Goal: Information Seeking & Learning: Learn about a topic

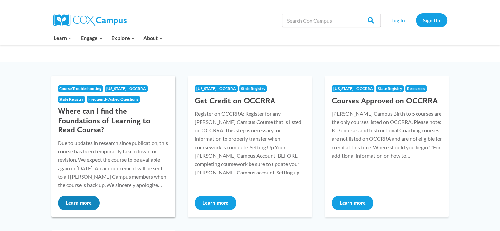
scroll to position [99, 0]
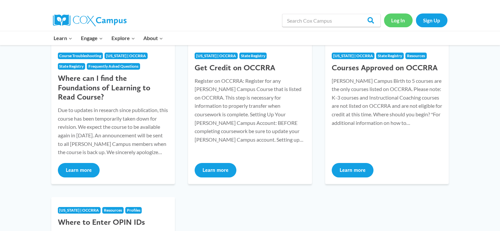
click at [397, 21] on link "Log In" at bounding box center [398, 19] width 29 height 13
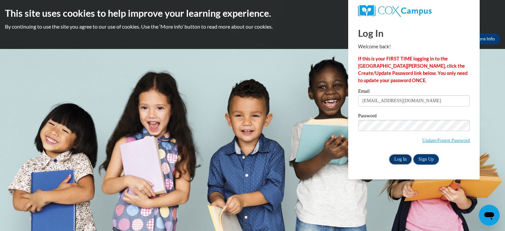
click at [398, 159] on input "Log In" at bounding box center [400, 159] width 23 height 11
click at [400, 158] on input "Log In" at bounding box center [400, 159] width 23 height 11
click at [401, 160] on input "Log In" at bounding box center [400, 159] width 23 height 11
click at [400, 100] on input "tdykens@aol.com" at bounding box center [414, 100] width 112 height 11
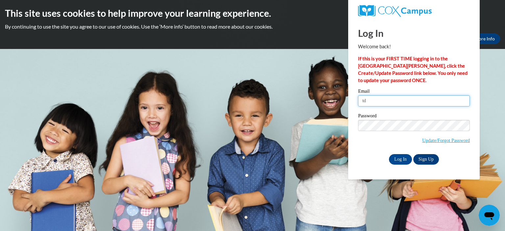
type input "t"
click at [377, 101] on input "thomas.dykens@caaoff" at bounding box center [414, 100] width 112 height 11
click at [403, 100] on input "tom.dykens@caaoff" at bounding box center [414, 100] width 112 height 11
type input "tom.dykens@caaofcc.org"
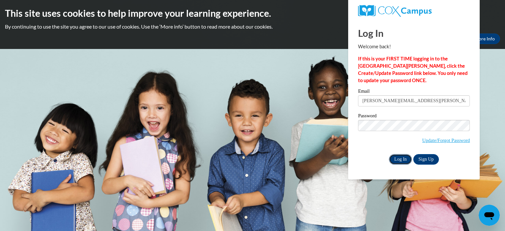
click at [400, 159] on input "Log In" at bounding box center [400, 159] width 23 height 11
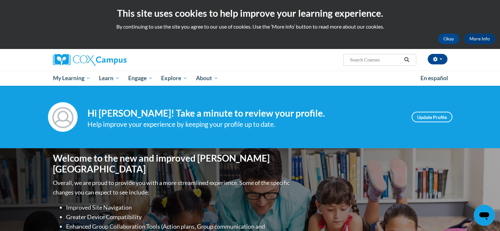
click at [388, 61] on input "Search..." at bounding box center [375, 60] width 53 height 8
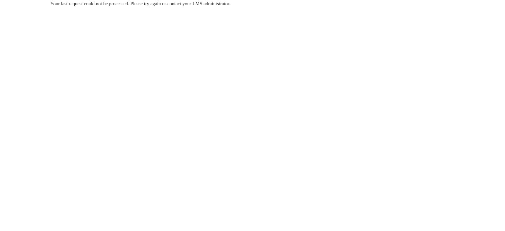
click at [266, 102] on body "Your last request could not be processed. Please try again or contact your LMS …" at bounding box center [252, 115] width 505 height 231
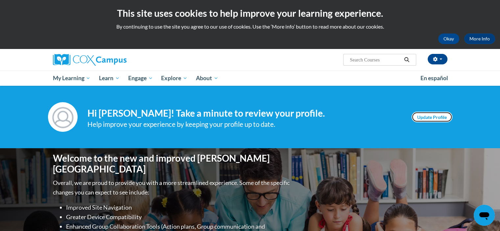
click at [429, 117] on link "Update Profile" at bounding box center [431, 117] width 41 height 11
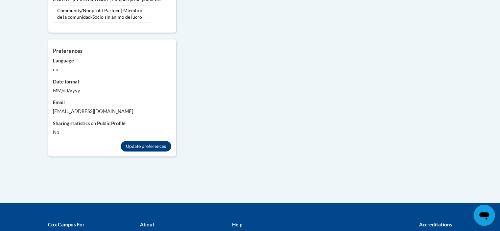
scroll to position [592, 0]
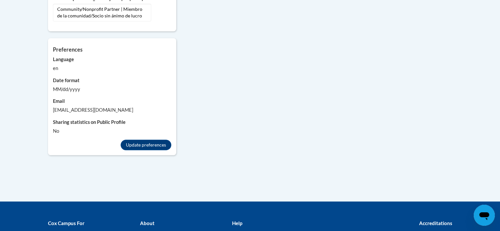
click at [59, 98] on label "Email" at bounding box center [112, 101] width 118 height 7
click at [153, 140] on button "Update preferences" at bounding box center [146, 145] width 51 height 11
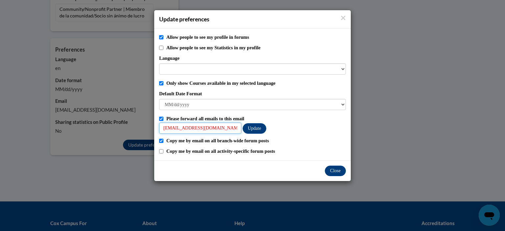
click at [205, 128] on input "Tdykens@aol.com" at bounding box center [200, 128] width 82 height 11
type input "T"
type input "tom.dykens@caaofcc.org"
click at [161, 48] on input "Allow people to see my Statistics in my profile" at bounding box center [161, 48] width 4 height 4
checkbox input "true"
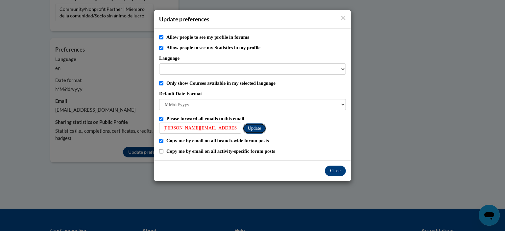
click at [255, 129] on button "Update" at bounding box center [255, 128] width 24 height 11
click at [336, 170] on button "Close" at bounding box center [335, 171] width 21 height 11
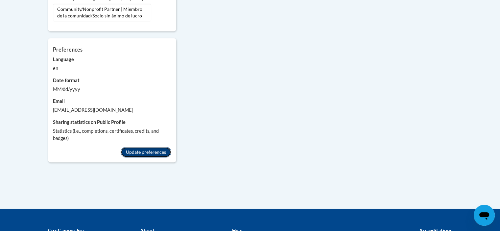
click at [151, 147] on button "Update preferences" at bounding box center [146, 152] width 51 height 11
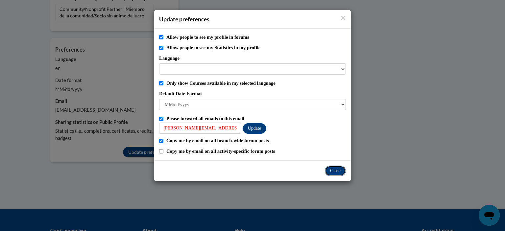
click at [337, 172] on button "Close" at bounding box center [335, 171] width 21 height 11
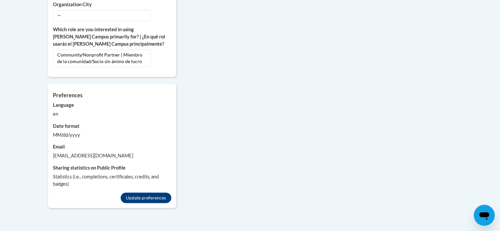
scroll to position [559, 0]
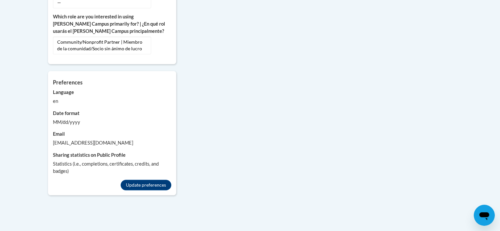
click at [90, 139] on div "tdykens@aol.com" at bounding box center [112, 142] width 118 height 7
click at [143, 180] on button "Update preferences" at bounding box center [146, 185] width 51 height 11
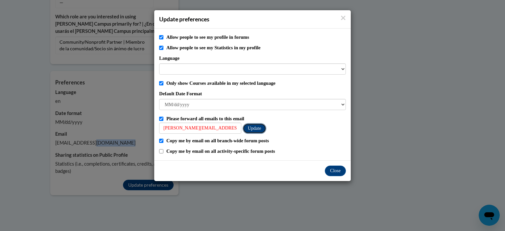
click at [257, 128] on button "Update" at bounding box center [255, 128] width 24 height 11
click at [337, 171] on button "Close" at bounding box center [335, 171] width 21 height 11
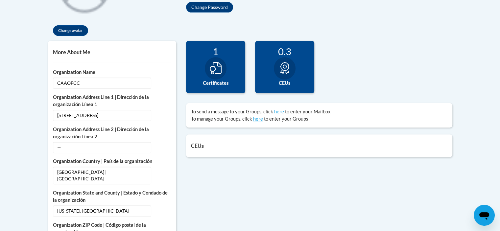
scroll to position [197, 0]
click at [285, 68] on icon at bounding box center [284, 68] width 9 height 12
click at [286, 84] on label "CEUs" at bounding box center [284, 83] width 49 height 7
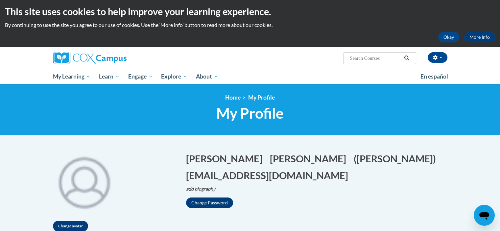
scroll to position [0, 0]
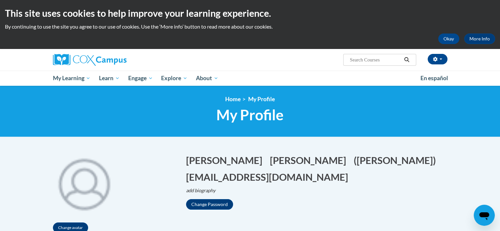
click at [384, 59] on input "Search..." at bounding box center [375, 60] width 53 height 8
type input "oral language in early childhood"
click at [405, 59] on icon "Search" at bounding box center [406, 59] width 5 height 5
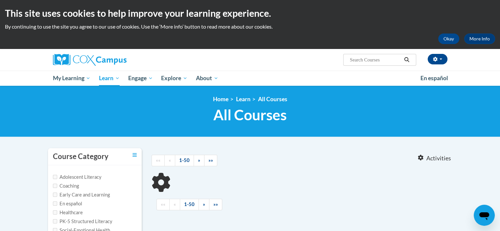
type input "oral language in early childhood"
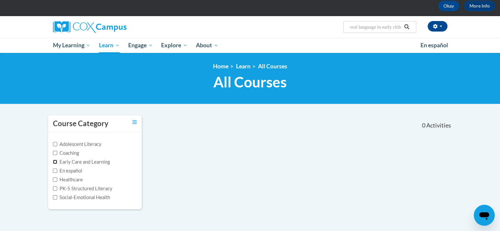
click at [55, 163] on input "Early Care and Learning" at bounding box center [55, 162] width 4 height 4
checkbox input "true"
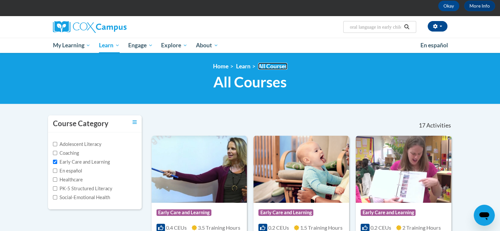
click at [271, 67] on link "All Courses" at bounding box center [272, 66] width 29 height 7
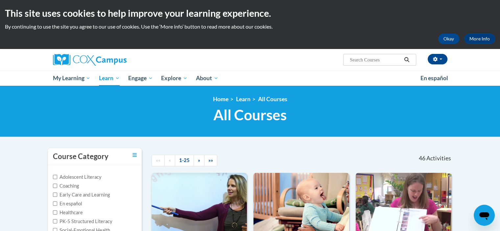
click at [384, 59] on input "Search..." at bounding box center [375, 60] width 53 height 8
type input "supporting continuity of care"
click at [406, 59] on icon "Search" at bounding box center [407, 59] width 6 height 5
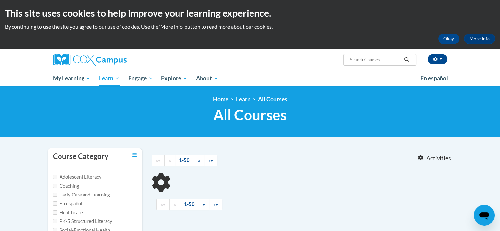
type input "supporting continuity of care"
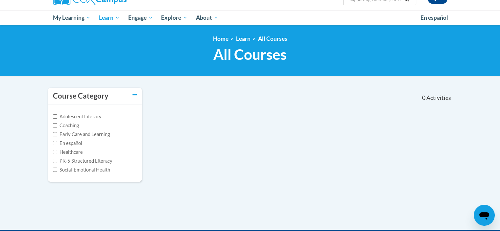
scroll to position [35, 0]
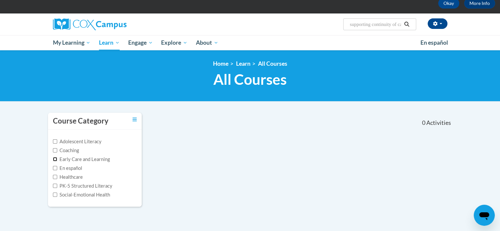
click at [54, 158] on input "Early Care and Learning" at bounding box center [55, 159] width 4 height 4
checkbox input "true"
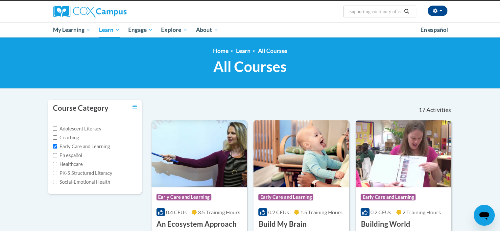
scroll to position [0, 0]
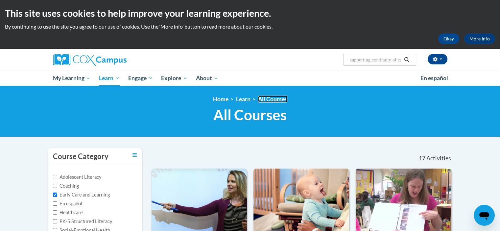
click at [272, 99] on link "All Courses" at bounding box center [272, 99] width 29 height 7
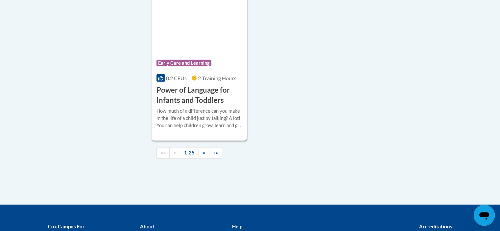
scroll to position [1610, 0]
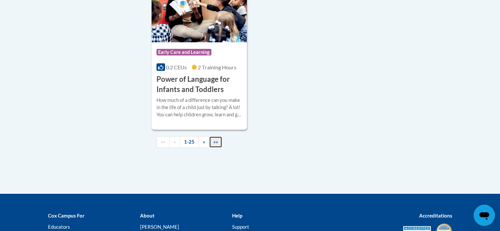
click at [215, 142] on span "»»" at bounding box center [215, 142] width 5 height 6
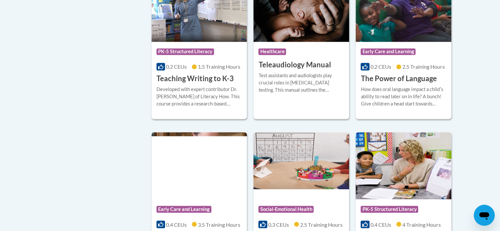
scroll to position [1014, 0]
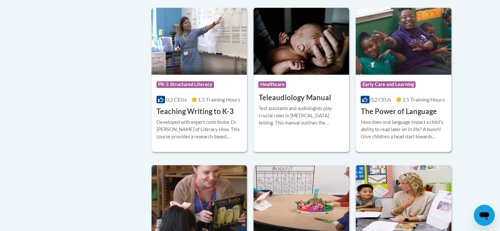
click at [389, 106] on h3 "The Power of Language" at bounding box center [399, 111] width 76 height 10
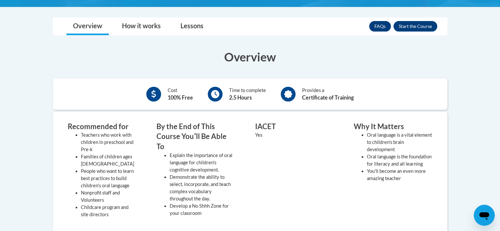
scroll to position [164, 0]
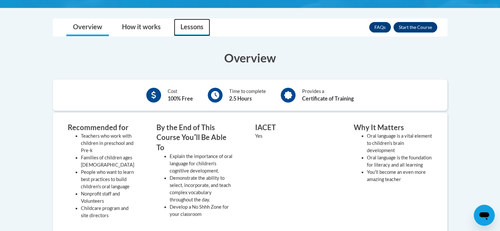
click at [188, 28] on link "Lessons" at bounding box center [192, 27] width 36 height 17
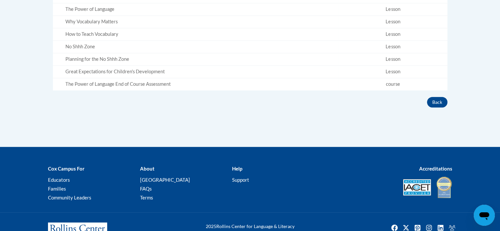
scroll to position [269, 0]
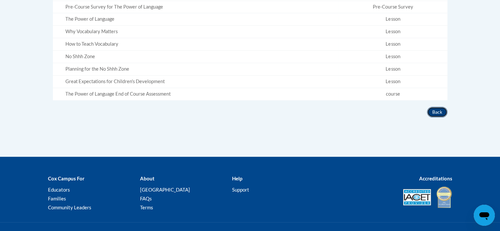
click at [435, 113] on button "Back" at bounding box center [437, 112] width 20 height 11
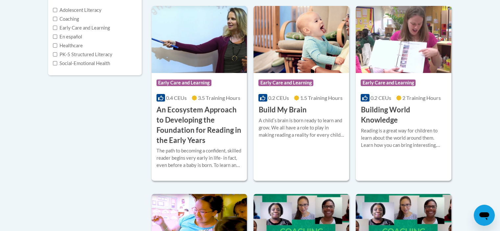
scroll to position [134, 0]
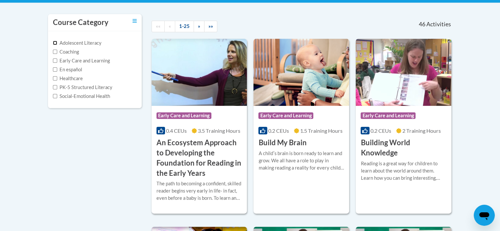
click at [55, 41] on input "Adolescent Literacy" at bounding box center [55, 43] width 4 height 4
checkbox input "true"
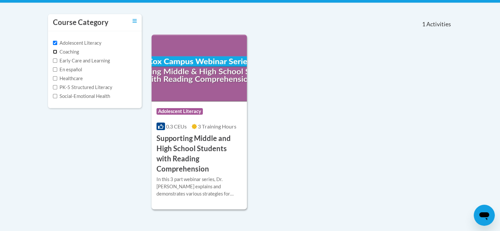
click at [55, 50] on input "Coaching" at bounding box center [55, 52] width 4 height 4
checkbox input "true"
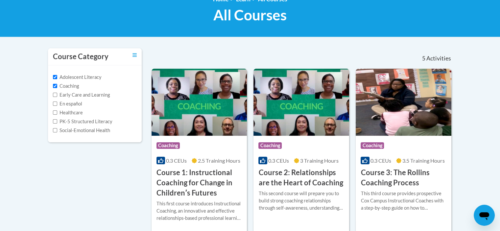
scroll to position [99, 0]
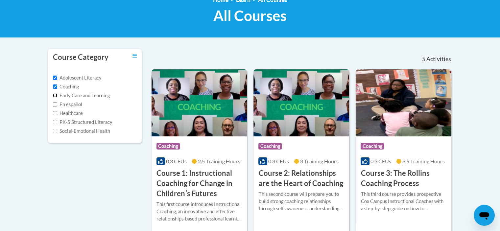
click at [54, 95] on input "Early Care and Learning" at bounding box center [55, 95] width 4 height 4
checkbox input "true"
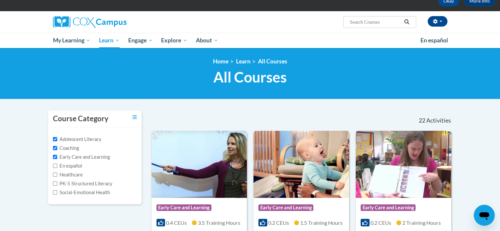
scroll to position [0, 0]
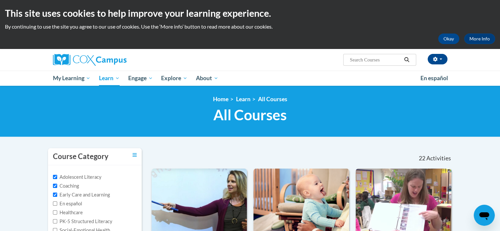
click at [359, 59] on input "Search..." at bounding box center [375, 60] width 53 height 8
type input "building world knowledge"
click at [407, 59] on icon "Search" at bounding box center [407, 59] width 6 height 5
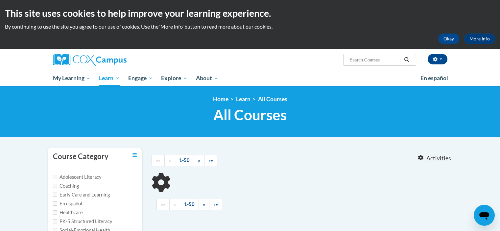
type input "building world knowledge"
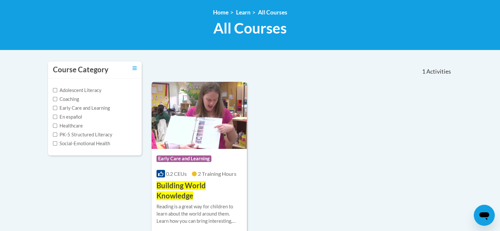
scroll to position [99, 0]
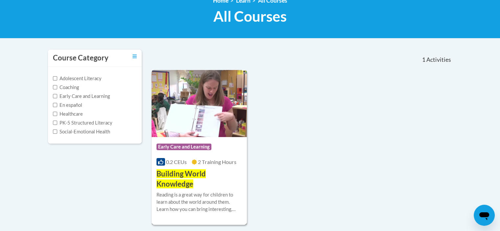
click at [185, 174] on span "Building World Knowledge" at bounding box center [180, 178] width 49 height 19
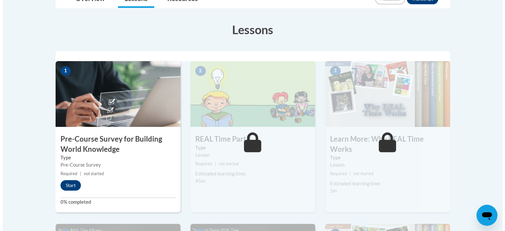
scroll to position [164, 0]
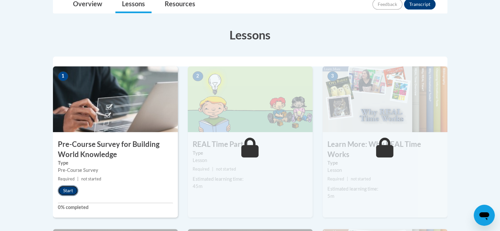
click at [71, 189] on button "Start" at bounding box center [68, 190] width 20 height 11
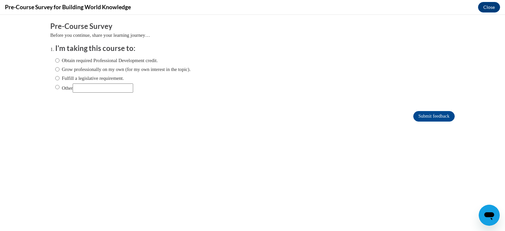
scroll to position [0, 0]
click at [55, 59] on input "Obtain required Professional Development credit." at bounding box center [57, 60] width 4 height 7
radio input "true"
click at [488, 215] on icon "Open messaging window" at bounding box center [489, 216] width 10 height 8
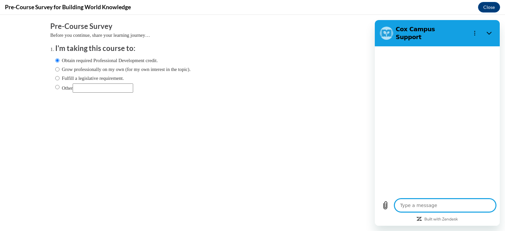
type textarea "x"
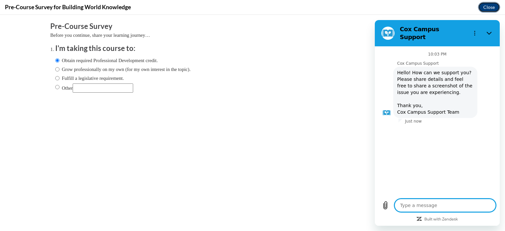
click at [488, 6] on button "Close" at bounding box center [489, 7] width 22 height 11
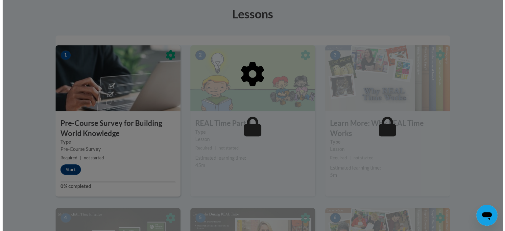
scroll to position [197, 0]
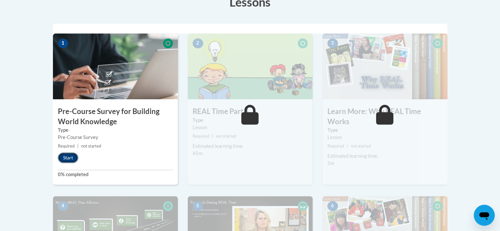
click at [70, 157] on button "Start" at bounding box center [68, 158] width 20 height 11
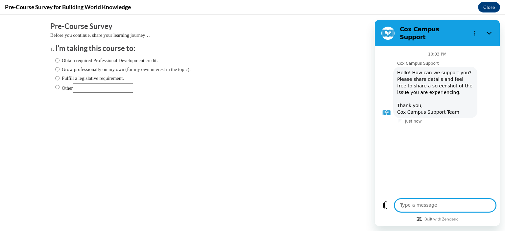
scroll to position [0, 0]
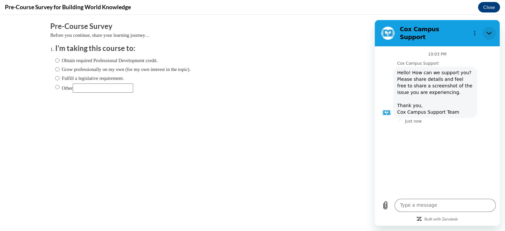
click at [488, 31] on icon "Close" at bounding box center [488, 33] width 5 height 5
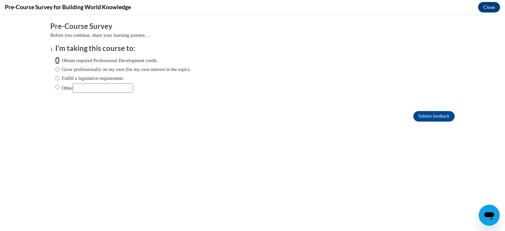
click at [55, 60] on input "Obtain required Professional Development credit." at bounding box center [57, 60] width 4 height 7
radio input "true"
click at [55, 60] on input "Obtain required Professional Development credit." at bounding box center [57, 60] width 4 height 7
click at [55, 77] on input "Fulfill a legislative requirement." at bounding box center [57, 78] width 4 height 7
radio input "true"
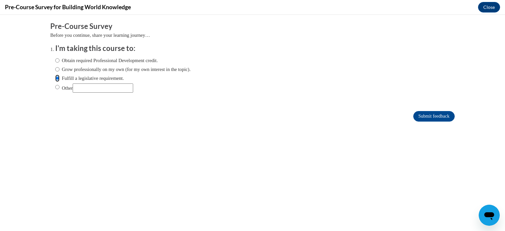
click at [413, 111] on input "Submit feedback" at bounding box center [433, 116] width 41 height 11
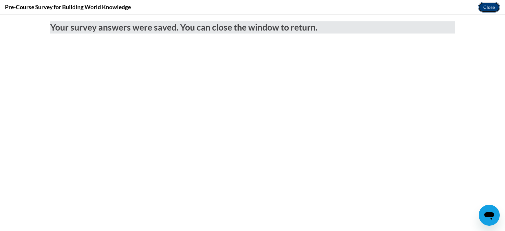
click at [492, 9] on button "Close" at bounding box center [489, 7] width 22 height 11
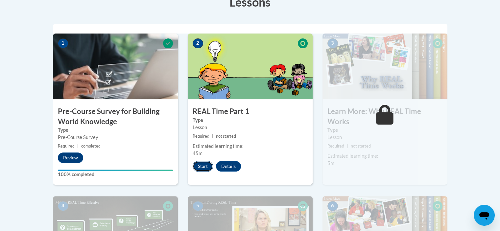
click at [207, 165] on button "Start" at bounding box center [203, 166] width 20 height 11
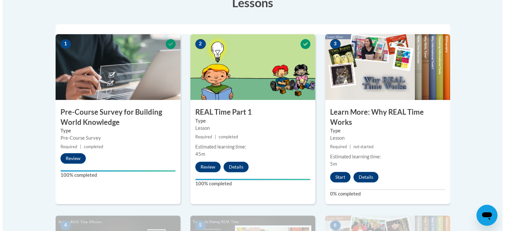
scroll to position [230, 0]
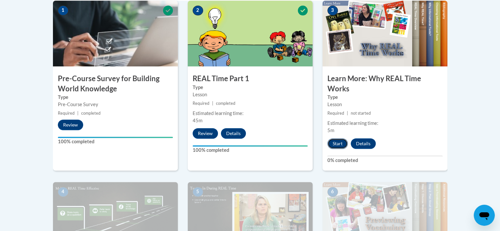
click at [338, 143] on button "Start" at bounding box center [337, 143] width 20 height 11
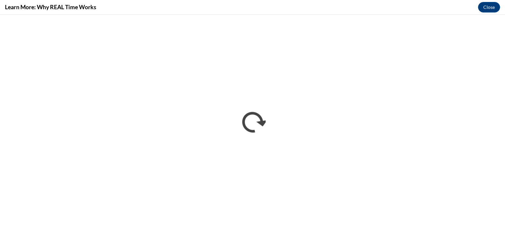
scroll to position [0, 0]
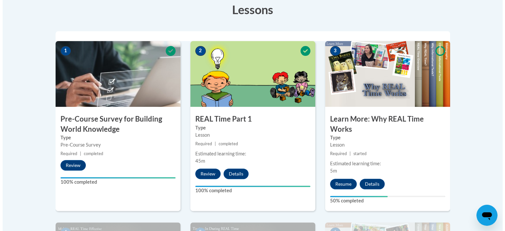
scroll to position [197, 0]
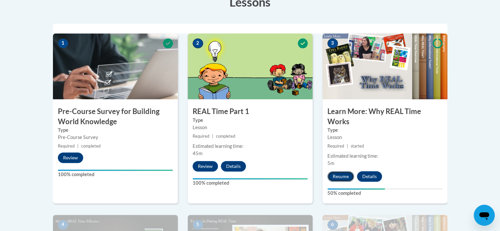
click at [339, 175] on button "Resume" at bounding box center [340, 176] width 27 height 11
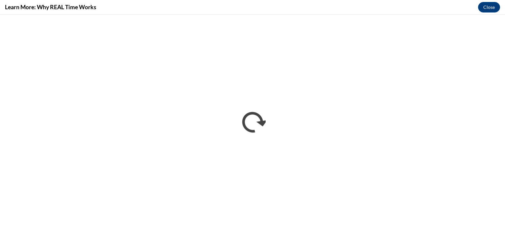
scroll to position [0, 0]
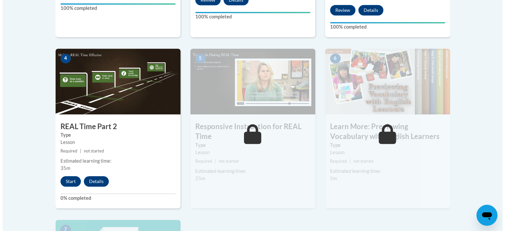
scroll to position [394, 0]
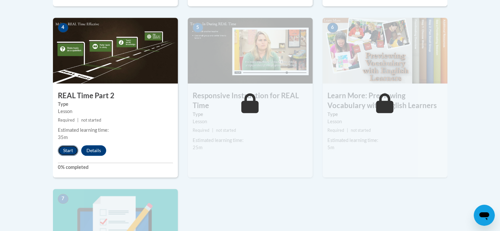
click at [67, 150] on button "Start" at bounding box center [68, 150] width 20 height 11
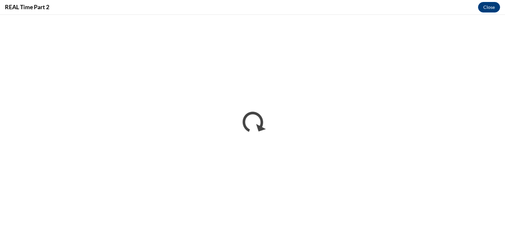
scroll to position [0, 0]
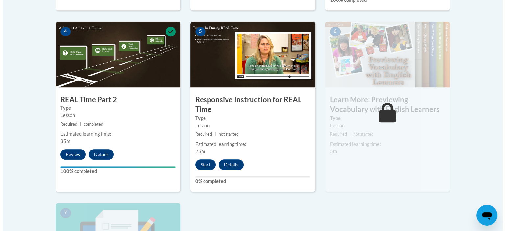
scroll to position [394, 0]
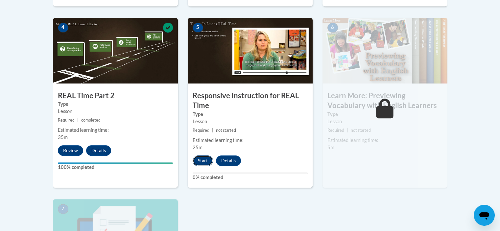
click at [204, 161] on button "Start" at bounding box center [203, 160] width 20 height 11
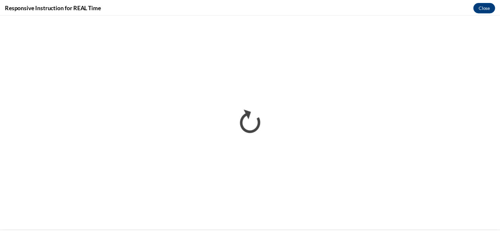
scroll to position [0, 0]
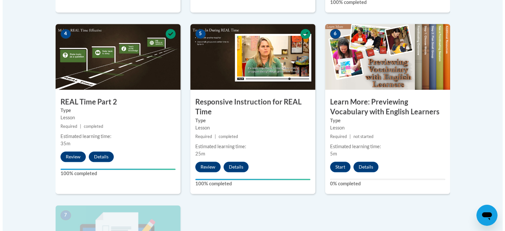
scroll to position [394, 0]
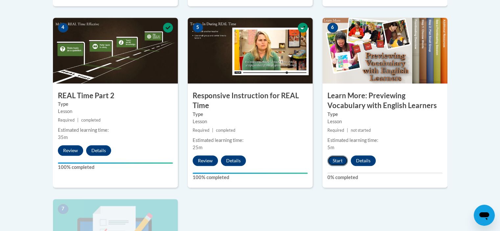
click at [338, 160] on button "Start" at bounding box center [337, 160] width 20 height 11
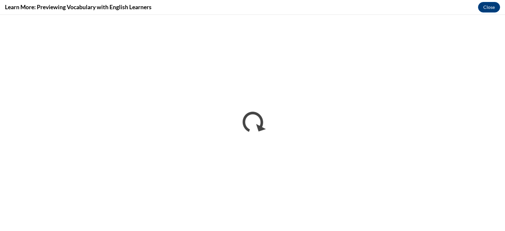
scroll to position [0, 0]
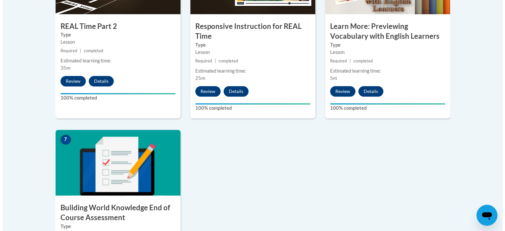
scroll to position [526, 0]
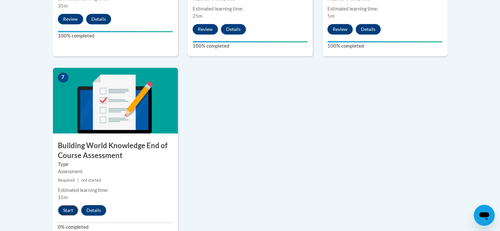
click at [66, 209] on button "Start" at bounding box center [68, 210] width 20 height 11
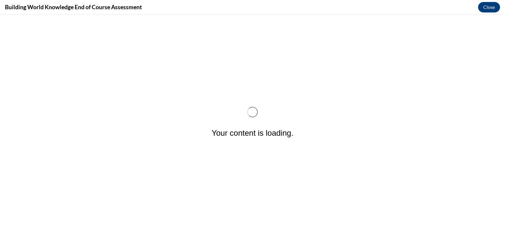
scroll to position [0, 0]
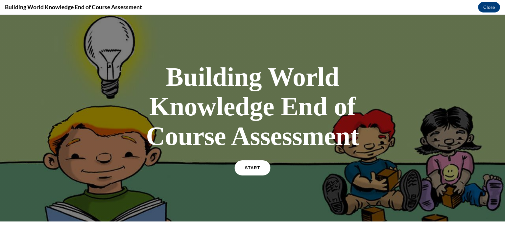
click at [250, 170] on link "START" at bounding box center [252, 167] width 36 height 15
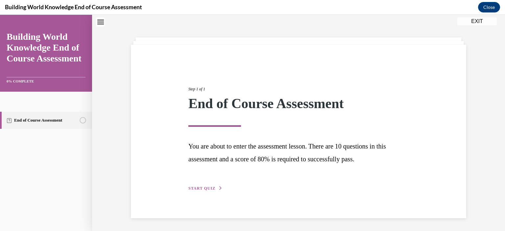
scroll to position [21, 0]
click at [205, 186] on span "START QUIZ" at bounding box center [201, 188] width 27 height 5
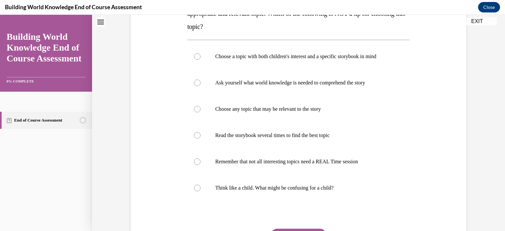
scroll to position [130, 0]
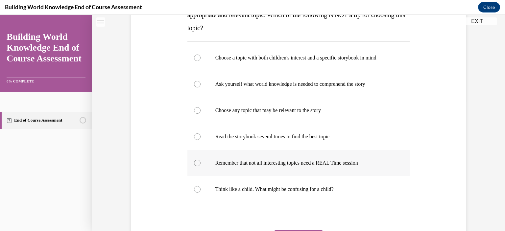
click at [195, 162] on div at bounding box center [197, 163] width 7 height 7
click at [195, 162] on input "Remember that not all interesting topics need a REAL Time session" at bounding box center [197, 163] width 7 height 7
radio input "true"
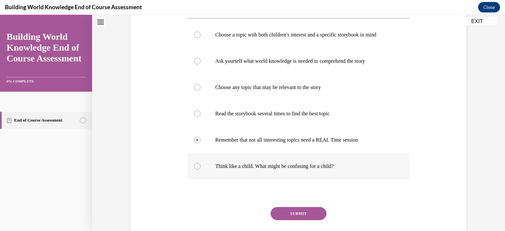
scroll to position [196, 0]
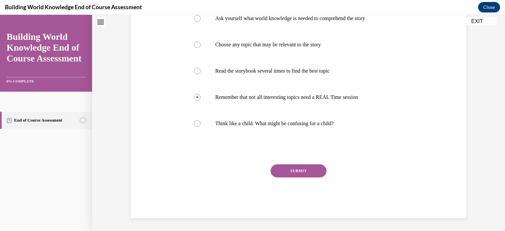
click at [297, 169] on button "SUBMIT" at bounding box center [298, 170] width 56 height 13
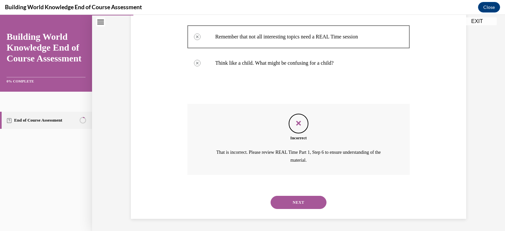
scroll to position [257, 0]
click at [301, 201] on button "NEXT" at bounding box center [298, 201] width 56 height 13
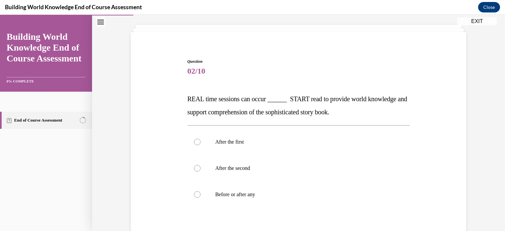
scroll to position [66, 0]
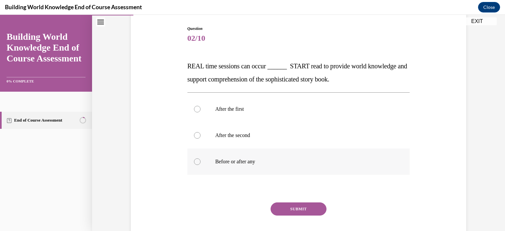
click at [195, 162] on div at bounding box center [197, 161] width 7 height 7
click at [195, 162] on input "Before or after any" at bounding box center [197, 161] width 7 height 7
radio input "true"
click at [296, 207] on button "SUBMIT" at bounding box center [298, 208] width 56 height 13
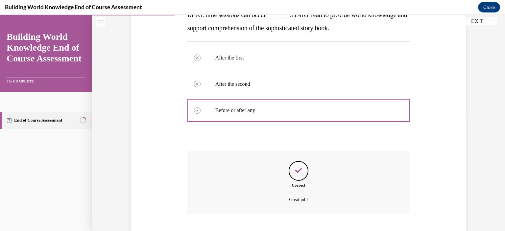
scroll to position [157, 0]
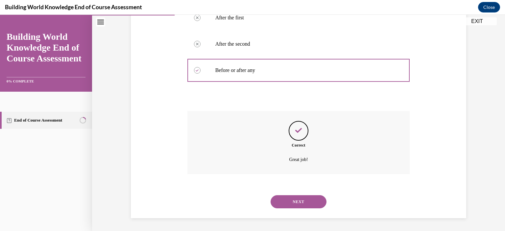
click at [300, 201] on button "NEXT" at bounding box center [298, 201] width 56 height 13
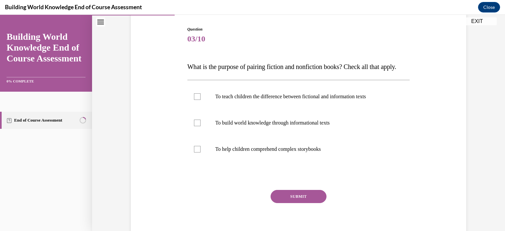
scroll to position [66, 0]
click at [196, 126] on div at bounding box center [197, 122] width 7 height 7
click at [196, 126] on input "To build world knowledge through informational texts" at bounding box center [197, 122] width 7 height 7
checkbox input "true"
click at [196, 152] on div at bounding box center [197, 148] width 7 height 7
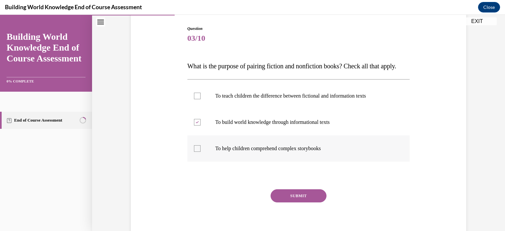
click at [196, 152] on input "To help children comprehend complex storybooks" at bounding box center [197, 148] width 7 height 7
checkbox input "true"
click at [296, 202] on button "SUBMIT" at bounding box center [298, 195] width 56 height 13
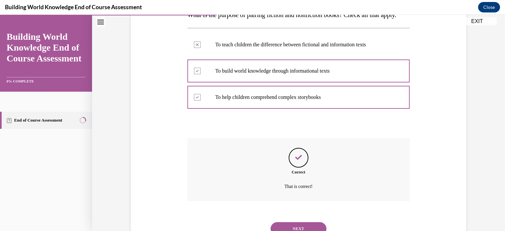
scroll to position [157, 0]
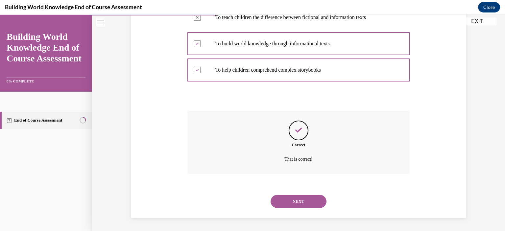
click at [297, 200] on button "NEXT" at bounding box center [298, 201] width 56 height 13
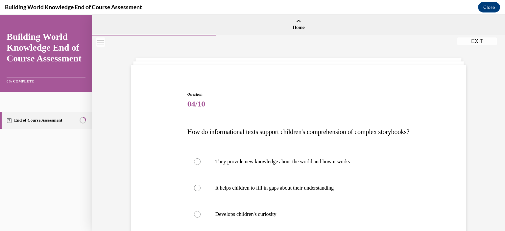
scroll to position [33, 0]
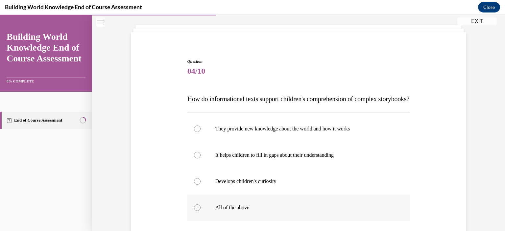
click at [194, 211] on div at bounding box center [197, 207] width 7 height 7
click at [194, 211] on input "All of the above" at bounding box center [197, 207] width 7 height 7
radio input "true"
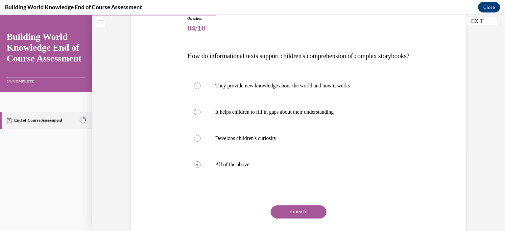
scroll to position [99, 0]
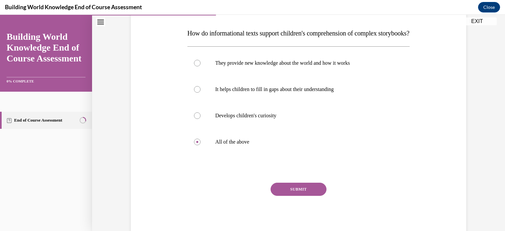
click at [301, 196] on button "SUBMIT" at bounding box center [298, 189] width 56 height 13
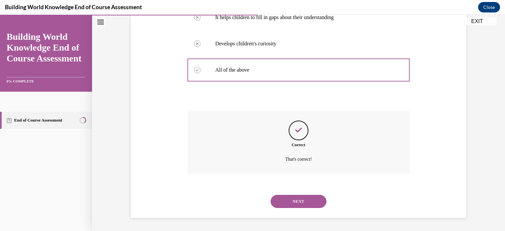
scroll to position [183, 0]
click at [301, 200] on button "NEXT" at bounding box center [298, 201] width 56 height 13
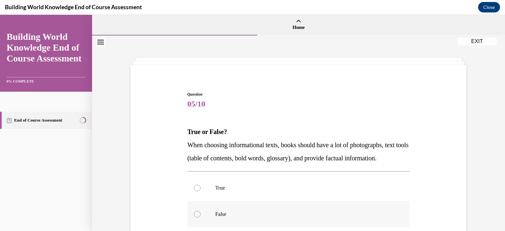
click at [196, 218] on div at bounding box center [197, 214] width 7 height 7
click at [196, 218] on input "False" at bounding box center [197, 214] width 7 height 7
radio input "true"
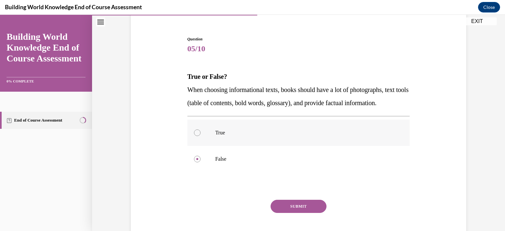
scroll to position [66, 0]
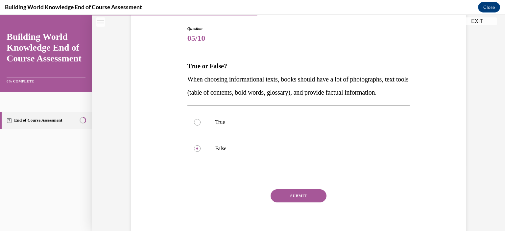
click at [297, 202] on button "SUBMIT" at bounding box center [298, 195] width 56 height 13
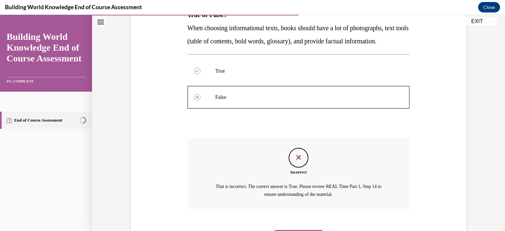
scroll to position [165, 0]
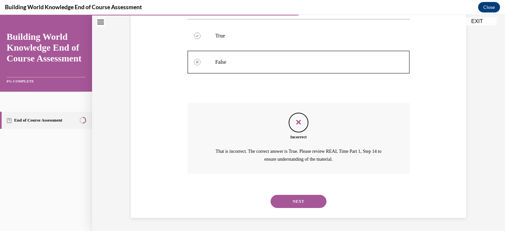
click at [296, 201] on button "NEXT" at bounding box center [298, 201] width 56 height 13
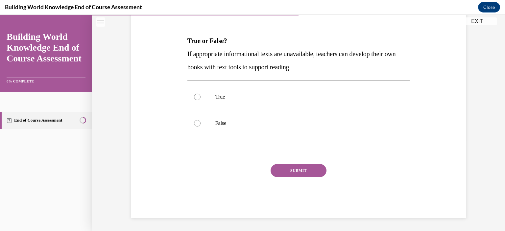
scroll to position [73, 0]
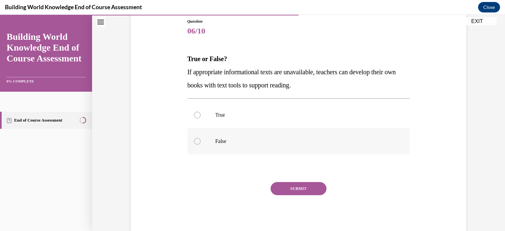
click at [197, 142] on div at bounding box center [197, 141] width 7 height 7
click at [197, 142] on input "False" at bounding box center [197, 141] width 7 height 7
radio input "true"
click at [299, 187] on button "SUBMIT" at bounding box center [298, 188] width 56 height 13
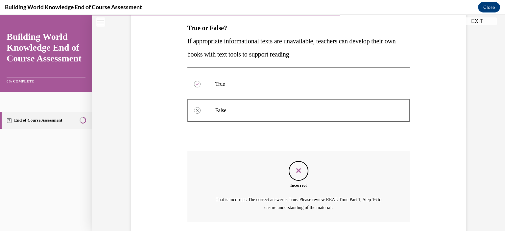
scroll to position [152, 0]
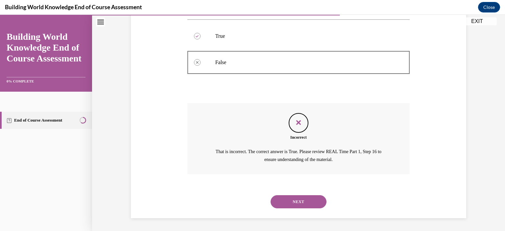
click at [298, 201] on button "NEXT" at bounding box center [298, 201] width 56 height 13
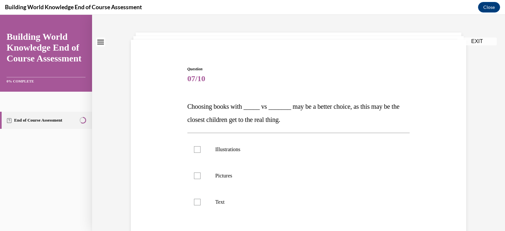
scroll to position [33, 0]
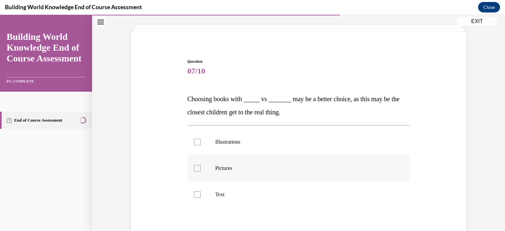
click at [194, 168] on div at bounding box center [197, 168] width 7 height 7
click at [194, 168] on input "Pictures" at bounding box center [197, 168] width 7 height 7
checkbox input "true"
click at [196, 140] on div at bounding box center [197, 142] width 7 height 7
click at [196, 140] on input "Illustrations" at bounding box center [197, 142] width 7 height 7
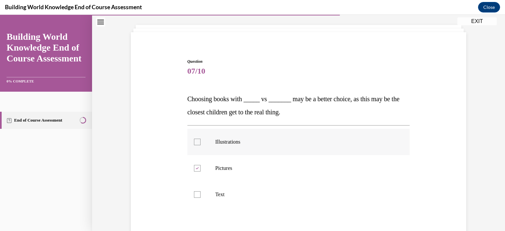
checkbox input "true"
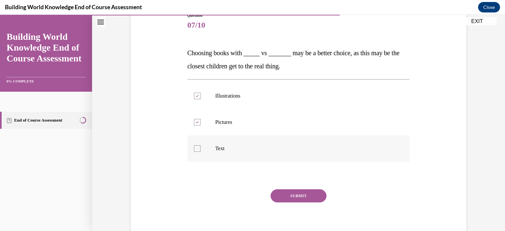
scroll to position [99, 0]
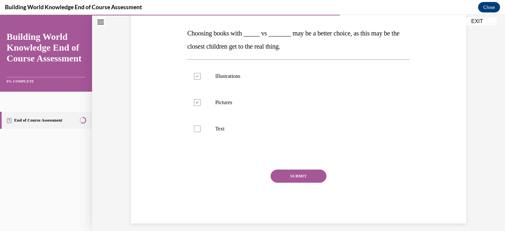
click at [299, 175] on button "SUBMIT" at bounding box center [298, 176] width 56 height 13
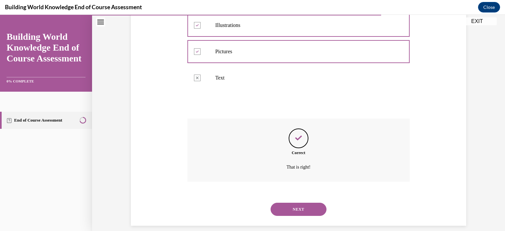
scroll to position [157, 0]
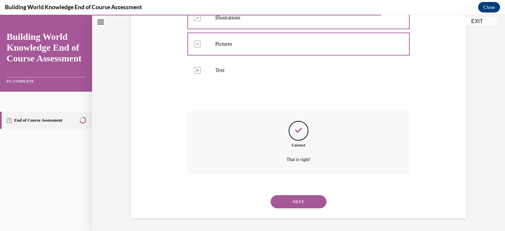
click at [300, 201] on button "NEXT" at bounding box center [298, 201] width 56 height 13
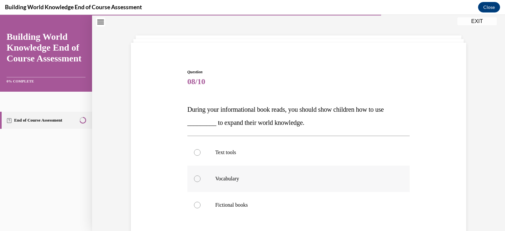
scroll to position [33, 0]
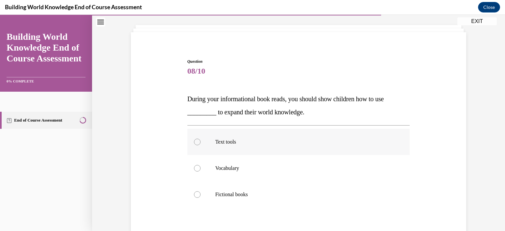
click at [195, 143] on div at bounding box center [197, 142] width 7 height 7
click at [195, 143] on input "Text tools" at bounding box center [197, 142] width 7 height 7
radio input "true"
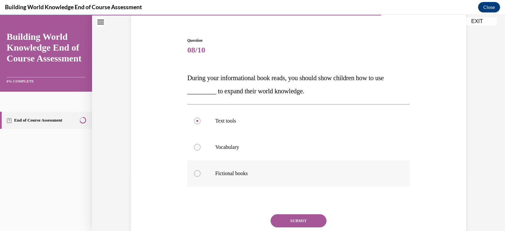
scroll to position [66, 0]
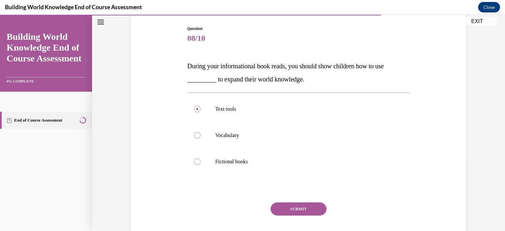
click at [297, 208] on button "SUBMIT" at bounding box center [298, 208] width 56 height 13
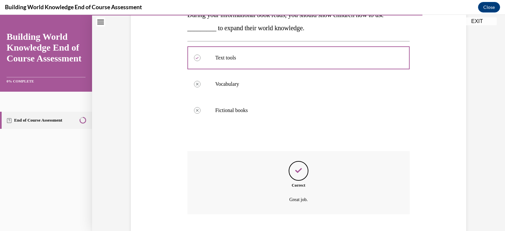
scroll to position [157, 0]
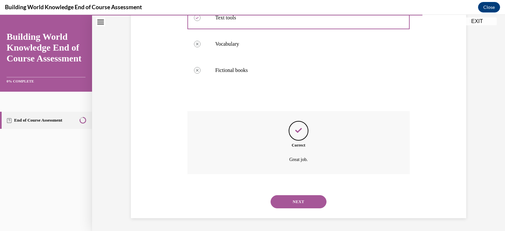
click at [297, 202] on button "NEXT" at bounding box center [298, 201] width 56 height 13
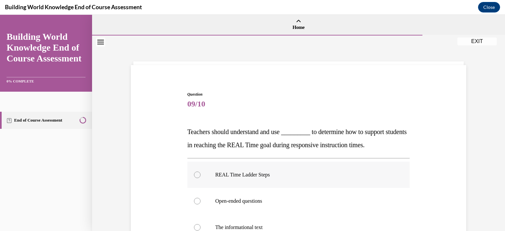
scroll to position [33, 0]
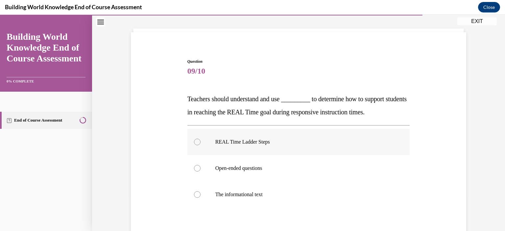
click at [195, 142] on div at bounding box center [197, 142] width 7 height 7
click at [195, 142] on input "REAL Time Ladder Steps" at bounding box center [197, 142] width 7 height 7
radio input "true"
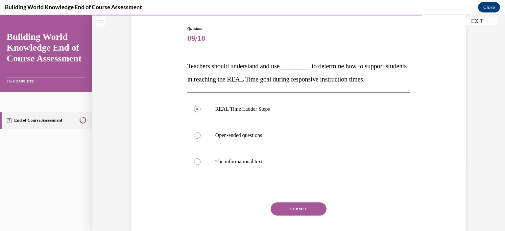
click at [295, 208] on button "SUBMIT" at bounding box center [298, 208] width 56 height 13
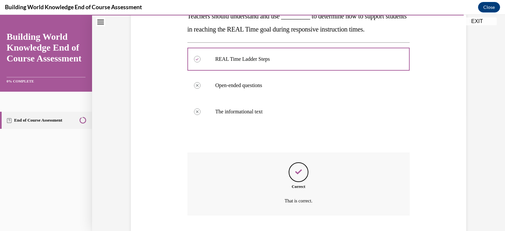
scroll to position [157, 0]
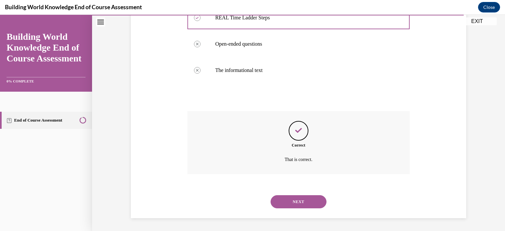
click at [299, 199] on button "NEXT" at bounding box center [298, 201] width 56 height 13
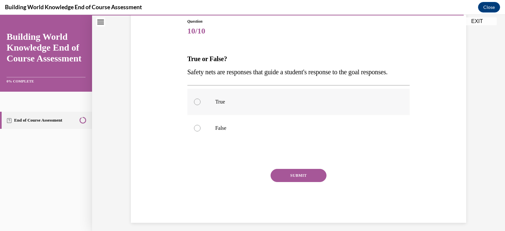
click at [194, 105] on div at bounding box center [197, 102] width 7 height 7
click at [194, 105] on input "True" at bounding box center [197, 102] width 7 height 7
radio input "true"
click at [295, 182] on button "SUBMIT" at bounding box center [298, 175] width 56 height 13
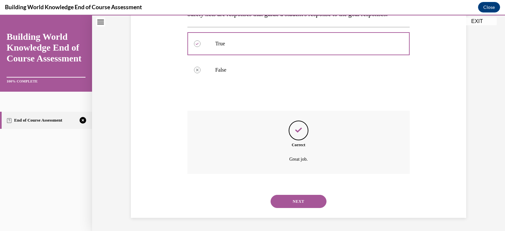
scroll to position [144, 0]
click at [300, 202] on button "NEXT" at bounding box center [298, 201] width 56 height 13
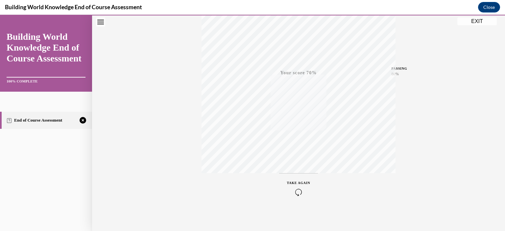
scroll to position [120, 0]
click at [296, 189] on icon "button" at bounding box center [298, 191] width 23 height 7
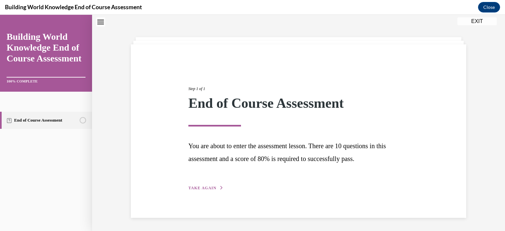
click at [209, 187] on span "TAKE AGAIN" at bounding box center [202, 188] width 28 height 5
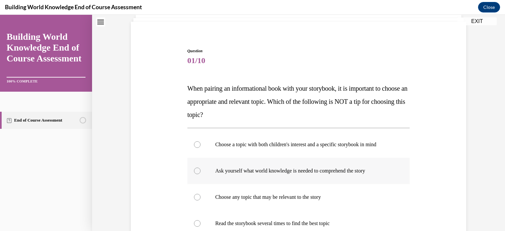
scroll to position [54, 0]
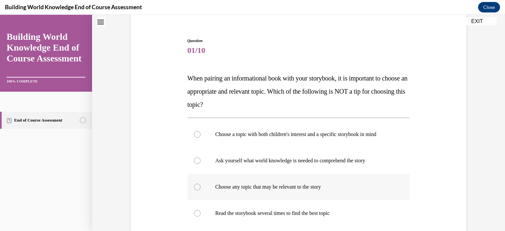
click at [196, 186] on div at bounding box center [197, 187] width 7 height 7
click at [196, 186] on input "Choose any topic that may be relevant to the story" at bounding box center [197, 187] width 7 height 7
radio input "true"
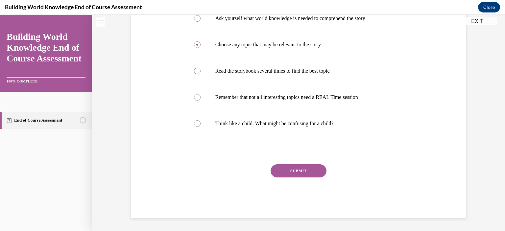
click at [297, 170] on button "SUBMIT" at bounding box center [298, 170] width 56 height 13
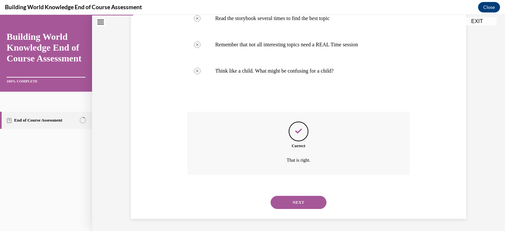
scroll to position [249, 0]
click at [298, 200] on button "NEXT" at bounding box center [298, 201] width 56 height 13
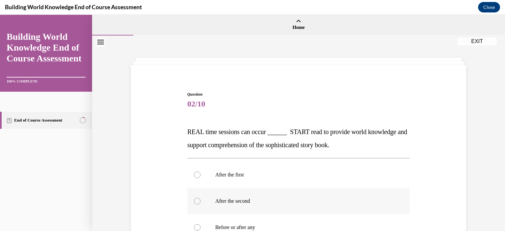
scroll to position [33, 0]
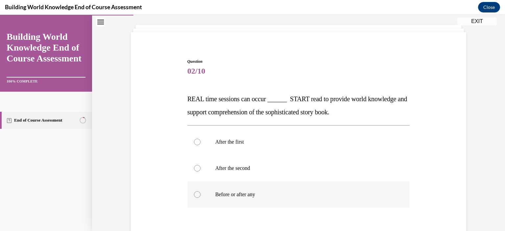
click at [194, 194] on div at bounding box center [197, 194] width 7 height 7
click at [194, 194] on input "Before or after any" at bounding box center [197, 194] width 7 height 7
radio input "true"
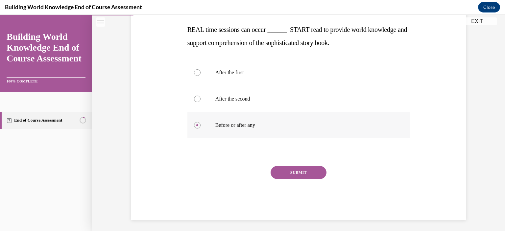
scroll to position [104, 0]
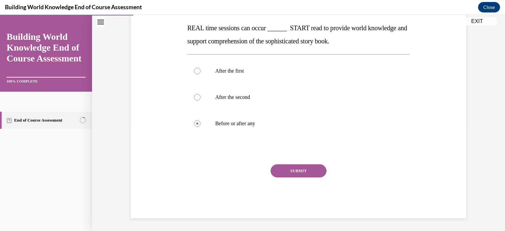
click at [295, 171] on button "SUBMIT" at bounding box center [298, 170] width 56 height 13
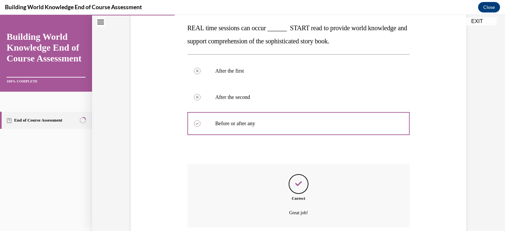
scroll to position [157, 0]
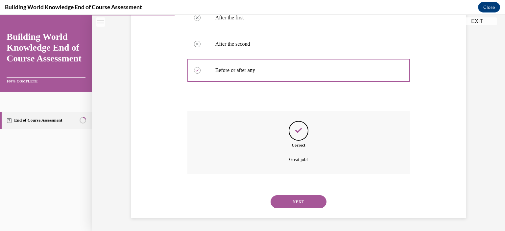
click at [301, 200] on button "NEXT" at bounding box center [298, 201] width 56 height 13
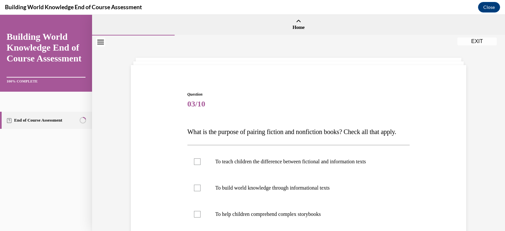
scroll to position [33, 0]
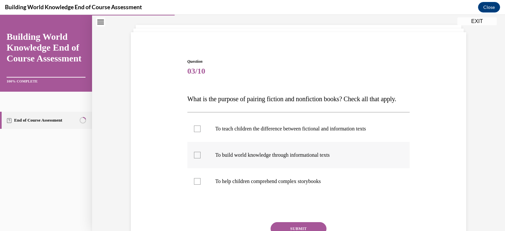
click at [194, 158] on div at bounding box center [197, 155] width 7 height 7
click at [194, 158] on input "To build world knowledge through informational texts" at bounding box center [197, 155] width 7 height 7
checkbox input "true"
click at [196, 185] on div at bounding box center [197, 181] width 7 height 7
click at [196, 185] on input "To help children comprehend complex storybooks" at bounding box center [197, 181] width 7 height 7
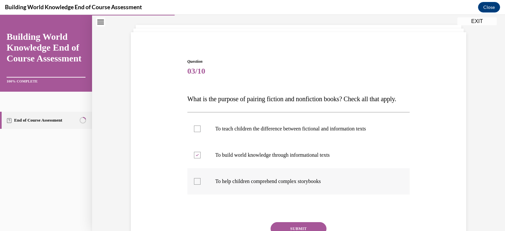
checkbox input "true"
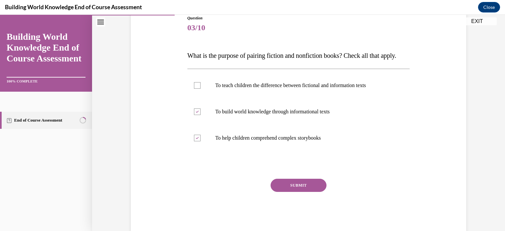
scroll to position [99, 0]
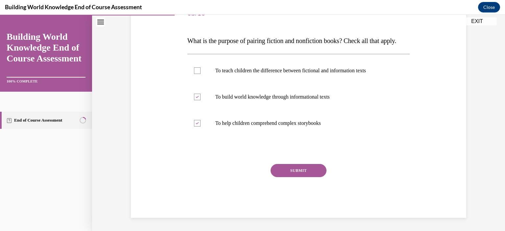
click at [297, 176] on button "SUBMIT" at bounding box center [298, 170] width 56 height 13
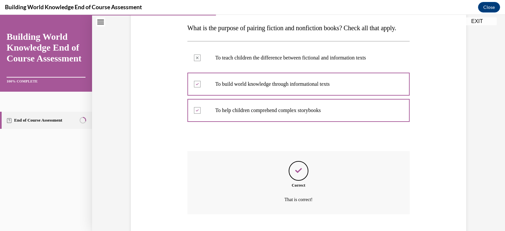
scroll to position [157, 0]
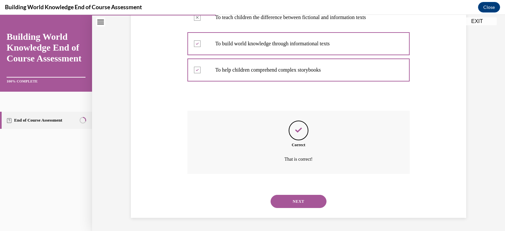
click at [299, 200] on button "NEXT" at bounding box center [298, 201] width 56 height 13
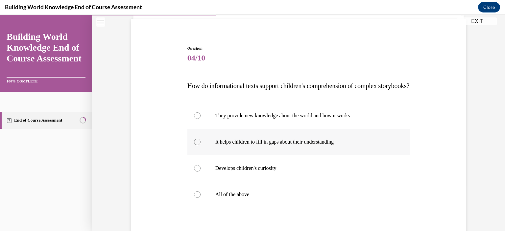
scroll to position [66, 0]
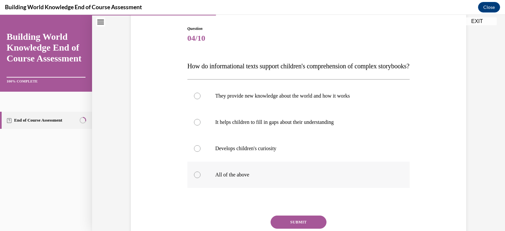
click at [194, 178] on div at bounding box center [197, 175] width 7 height 7
click at [194, 178] on input "All of the above" at bounding box center [197, 175] width 7 height 7
radio input "true"
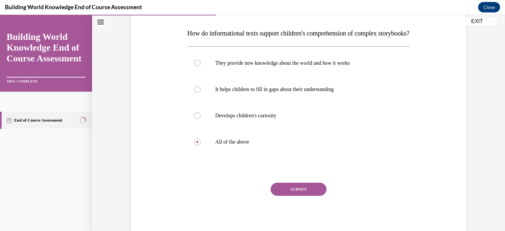
click at [296, 196] on button "SUBMIT" at bounding box center [298, 189] width 56 height 13
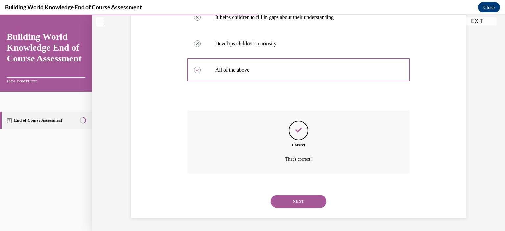
scroll to position [183, 0]
click at [296, 202] on button "NEXT" at bounding box center [298, 201] width 56 height 13
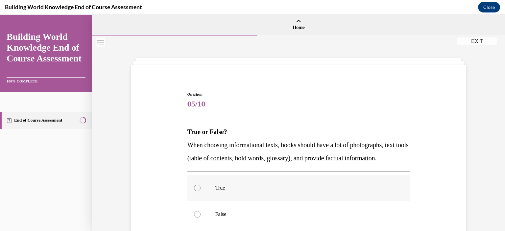
click at [194, 191] on div at bounding box center [197, 188] width 7 height 7
click at [194, 191] on input "True" at bounding box center [197, 188] width 7 height 7
radio input "true"
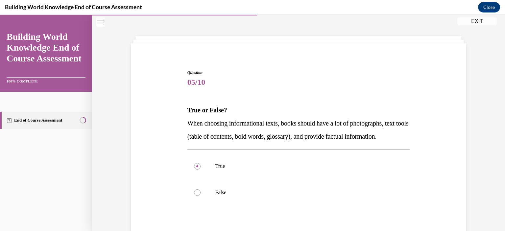
scroll to position [66, 0]
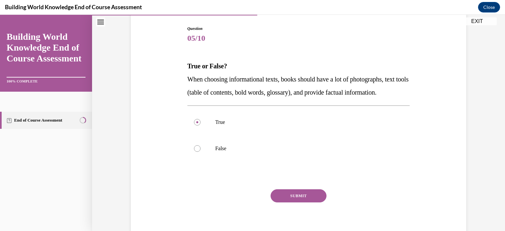
click at [298, 202] on button "SUBMIT" at bounding box center [298, 195] width 56 height 13
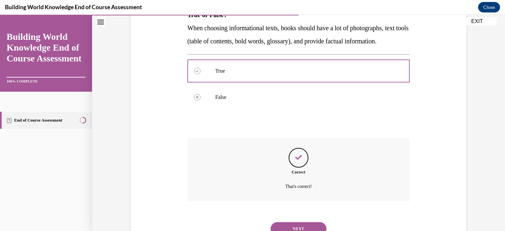
scroll to position [157, 0]
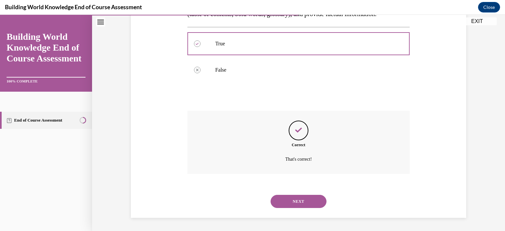
click at [297, 201] on button "NEXT" at bounding box center [298, 201] width 56 height 13
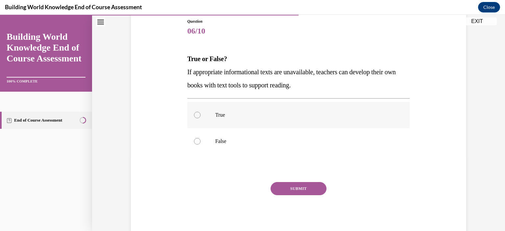
click at [195, 115] on div at bounding box center [197, 115] width 7 height 7
click at [195, 115] on input "True" at bounding box center [197, 115] width 7 height 7
radio input "true"
click at [294, 186] on button "SUBMIT" at bounding box center [298, 188] width 56 height 13
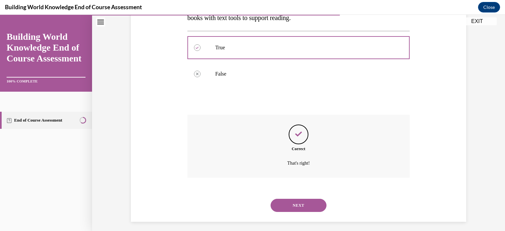
scroll to position [144, 0]
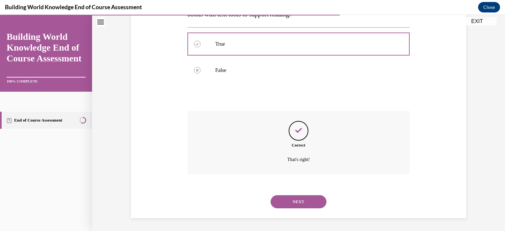
click at [299, 202] on button "NEXT" at bounding box center [298, 201] width 56 height 13
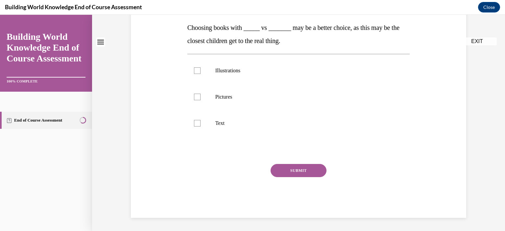
scroll to position [0, 0]
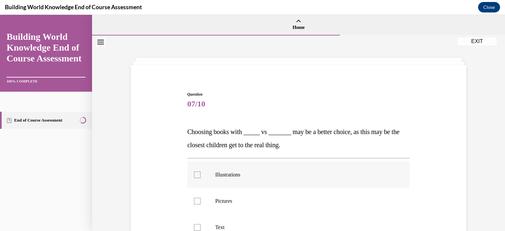
click at [195, 176] on div at bounding box center [197, 175] width 7 height 7
click at [195, 176] on input "Illustrations" at bounding box center [197, 175] width 7 height 7
checkbox input "true"
click at [196, 200] on div at bounding box center [197, 201] width 7 height 7
click at [196, 200] on input "Pictures" at bounding box center [197, 201] width 7 height 7
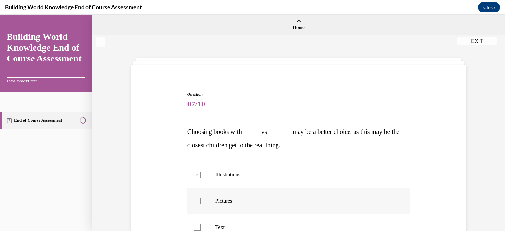
checkbox input "true"
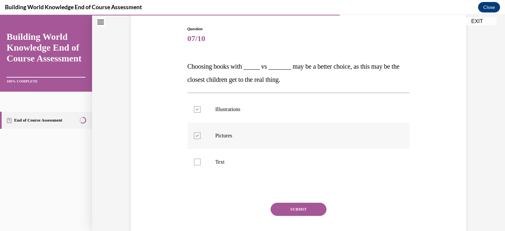
scroll to position [99, 0]
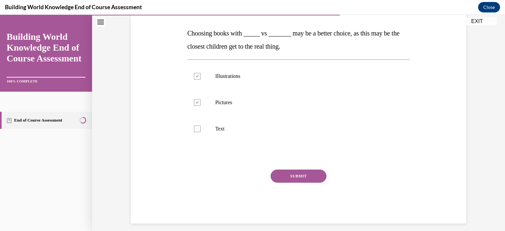
click at [300, 176] on button "SUBMIT" at bounding box center [298, 176] width 56 height 13
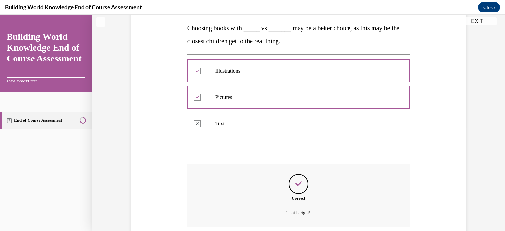
scroll to position [157, 0]
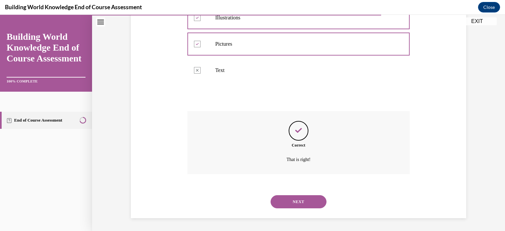
click at [296, 201] on button "NEXT" at bounding box center [298, 201] width 56 height 13
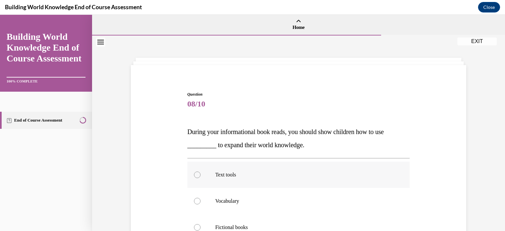
click at [195, 175] on div at bounding box center [197, 175] width 7 height 7
click at [195, 175] on input "Text tools" at bounding box center [197, 175] width 7 height 7
radio input "true"
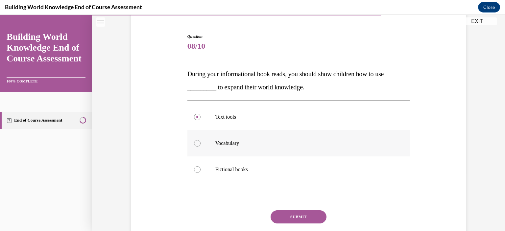
scroll to position [66, 0]
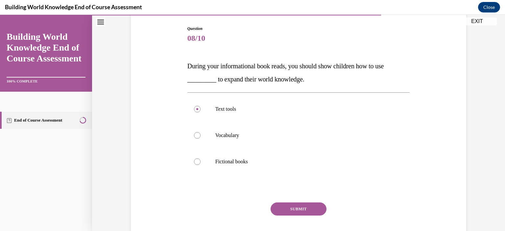
click at [298, 207] on button "SUBMIT" at bounding box center [298, 208] width 56 height 13
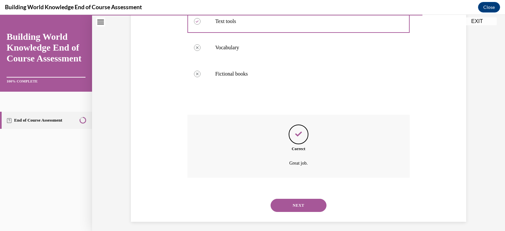
scroll to position [157, 0]
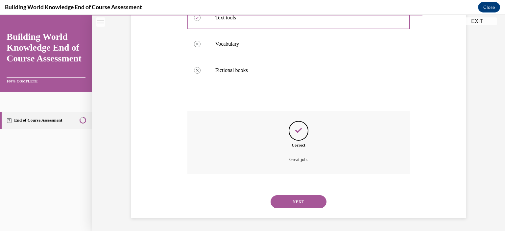
click at [297, 200] on button "NEXT" at bounding box center [298, 201] width 56 height 13
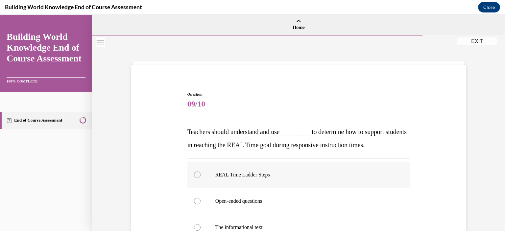
click at [195, 176] on div at bounding box center [197, 175] width 7 height 7
click at [195, 176] on input "REAL Time Ladder Steps" at bounding box center [197, 175] width 7 height 7
radio input "true"
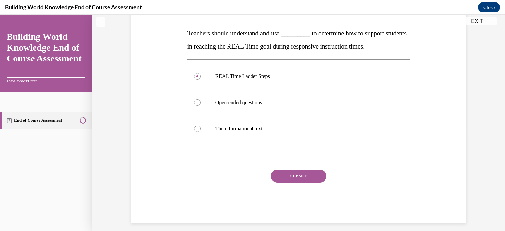
click at [293, 176] on button "SUBMIT" at bounding box center [298, 176] width 56 height 13
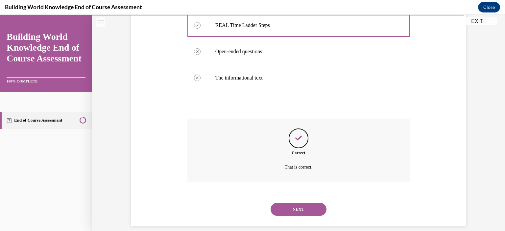
scroll to position [157, 0]
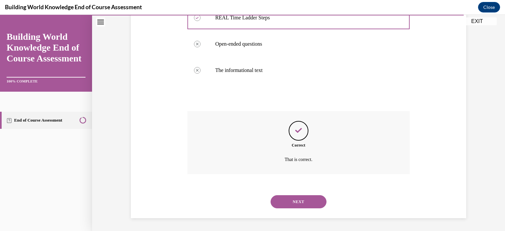
click at [304, 200] on button "NEXT" at bounding box center [298, 201] width 56 height 13
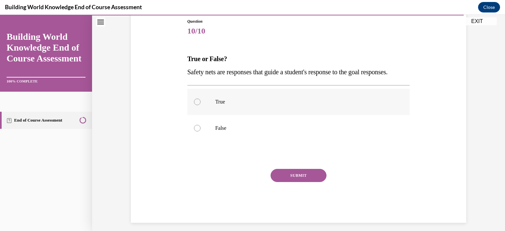
click at [194, 105] on div at bounding box center [197, 102] width 7 height 7
click at [194, 105] on input "True" at bounding box center [197, 102] width 7 height 7
radio input "true"
click at [294, 182] on button "SUBMIT" at bounding box center [298, 175] width 56 height 13
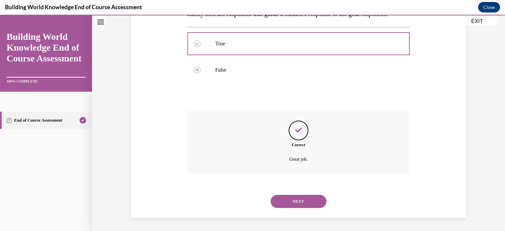
scroll to position [144, 0]
click at [297, 201] on button "NEXT" at bounding box center [298, 201] width 56 height 13
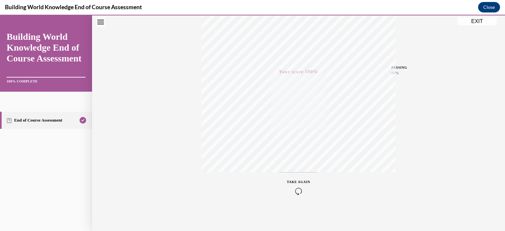
scroll to position [87, 0]
click at [476, 19] on button "EXIT" at bounding box center [476, 21] width 39 height 8
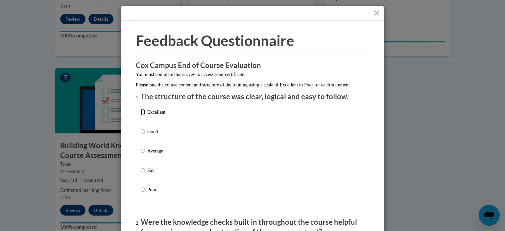
click at [141, 116] on input "Excellent" at bounding box center [143, 111] width 4 height 7
radio input "true"
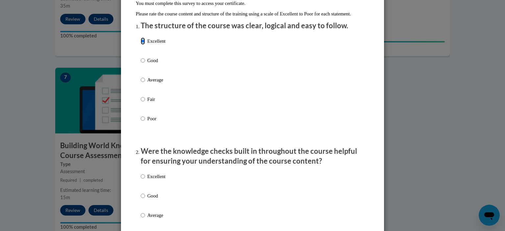
scroll to position [99, 0]
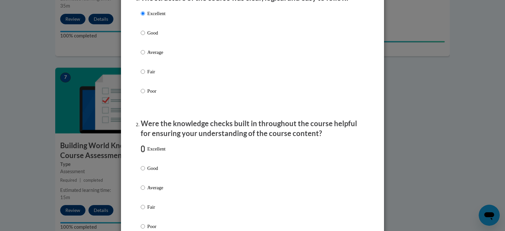
click at [141, 153] on input "Excellent" at bounding box center [143, 148] width 4 height 7
radio input "true"
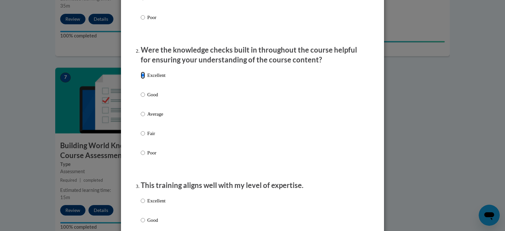
scroll to position [197, 0]
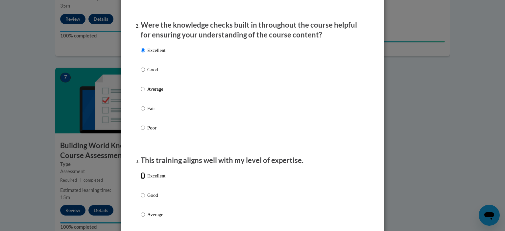
click at [142, 179] on input "Excellent" at bounding box center [143, 175] width 4 height 7
radio input "true"
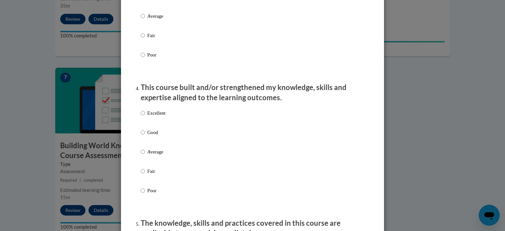
scroll to position [427, 0]
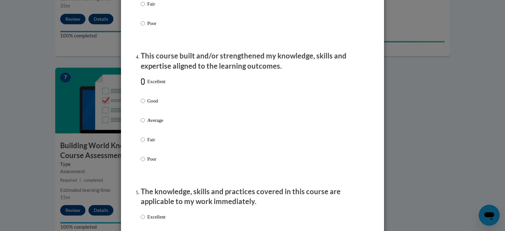
click at [141, 85] on input "Excellent" at bounding box center [143, 81] width 4 height 7
radio input "true"
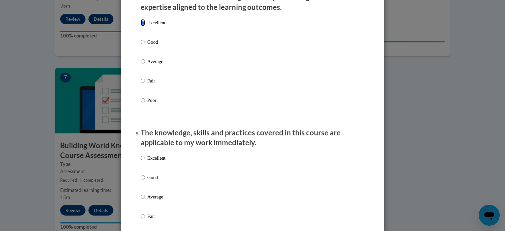
scroll to position [526, 0]
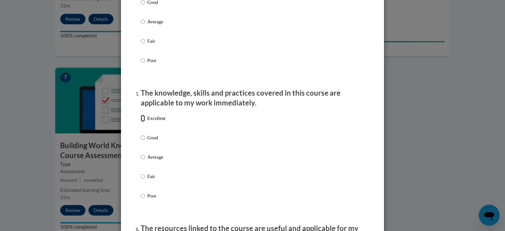
click at [142, 122] on input "Excellent" at bounding box center [143, 118] width 4 height 7
radio input "true"
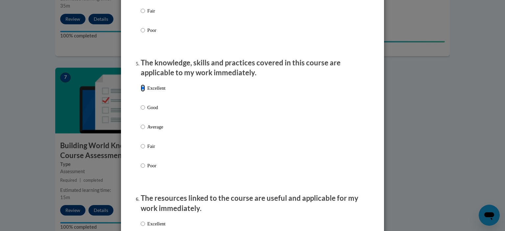
scroll to position [624, 0]
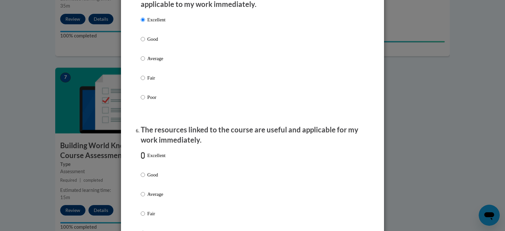
click at [141, 159] on input "Excellent" at bounding box center [143, 155] width 4 height 7
radio input "true"
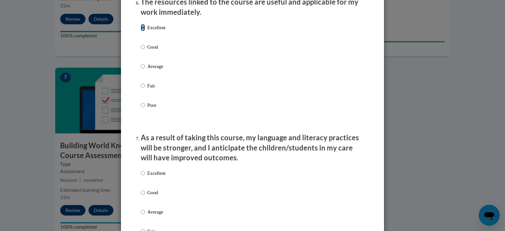
scroll to position [756, 0]
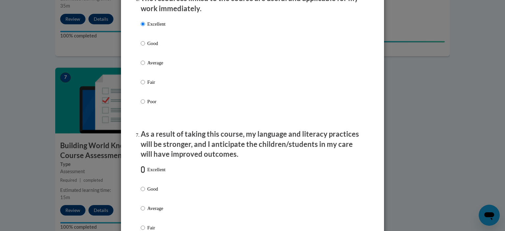
click at [142, 173] on input "Excellent" at bounding box center [143, 169] width 4 height 7
radio input "true"
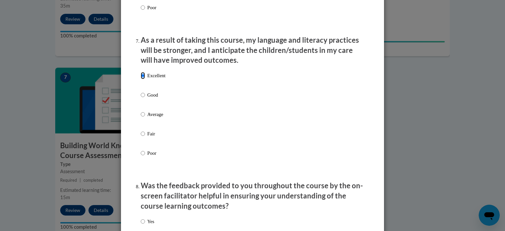
scroll to position [887, 0]
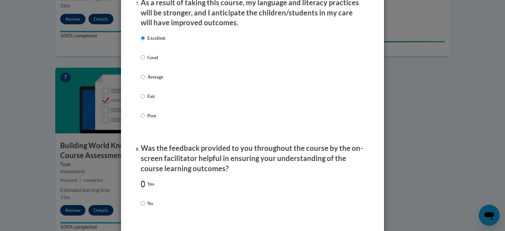
click at [141, 188] on input "Yes" at bounding box center [143, 183] width 4 height 7
radio input "true"
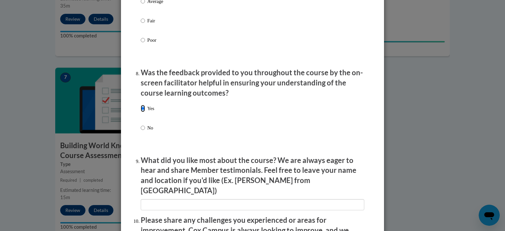
scroll to position [986, 0]
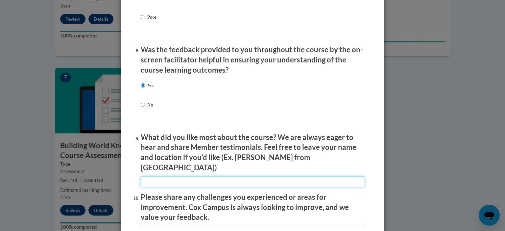
click at [187, 176] on input "textbox" at bounding box center [252, 181] width 223 height 11
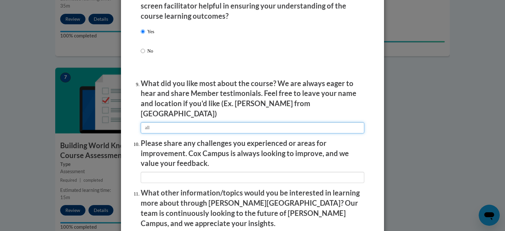
scroll to position [1052, 0]
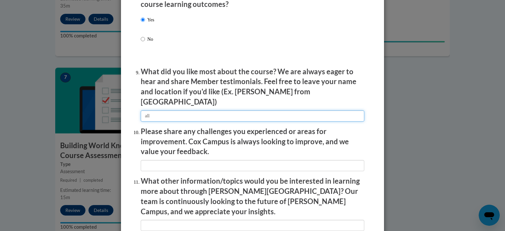
type input "all"
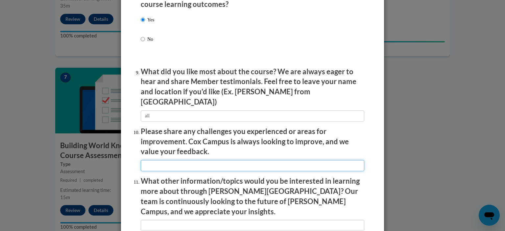
click at [220, 160] on input "textbox" at bounding box center [252, 165] width 223 height 11
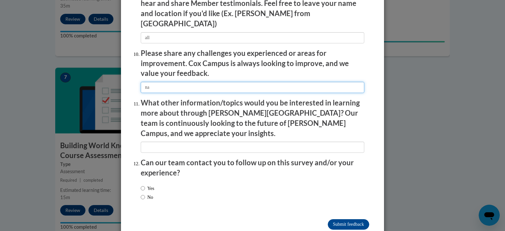
scroll to position [1138, 0]
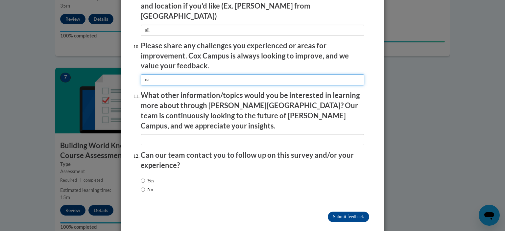
type input "na"
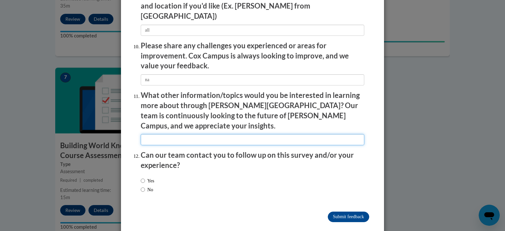
click at [159, 134] on input "textbox" at bounding box center [252, 139] width 223 height 11
type input "na"
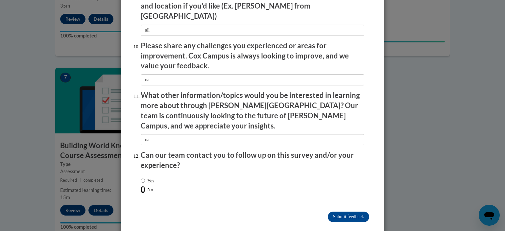
click at [141, 186] on input "No" at bounding box center [143, 189] width 4 height 7
radio input "true"
click at [343, 212] on input "Submit feedback" at bounding box center [348, 217] width 41 height 11
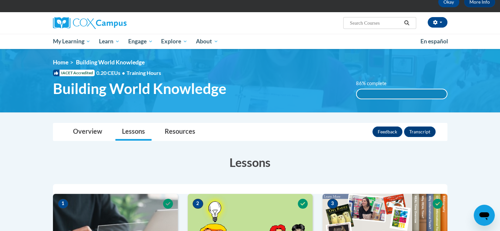
scroll to position [33, 0]
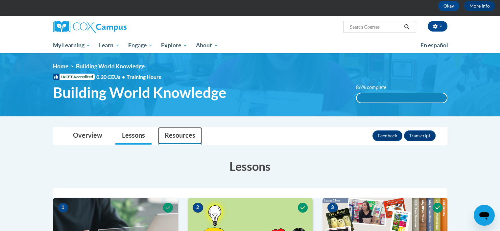
click at [179, 136] on link "Resources" at bounding box center [180, 135] width 44 height 17
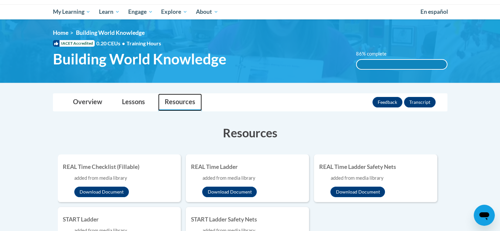
scroll to position [66, 0]
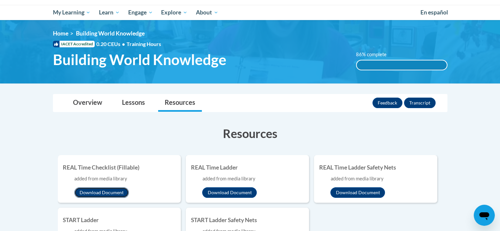
click at [107, 192] on button "Download Document" at bounding box center [101, 192] width 55 height 11
click at [242, 193] on button "Download Document" at bounding box center [229, 192] width 55 height 11
click at [364, 188] on button "Download Document" at bounding box center [357, 192] width 55 height 11
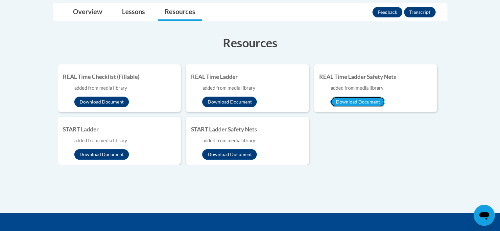
scroll to position [164, 0]
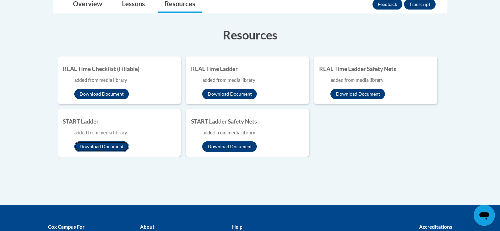
click at [109, 146] on button "Download Document" at bounding box center [101, 146] width 55 height 11
click at [236, 145] on button "Download Document" at bounding box center [229, 146] width 55 height 11
click at [406, 140] on ul "REAL Time Checklist (Fillable) added from media library Download Document REAL …" at bounding box center [250, 107] width 385 height 100
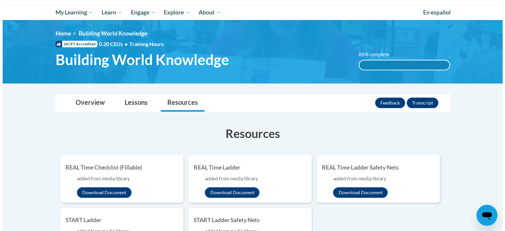
scroll to position [33, 0]
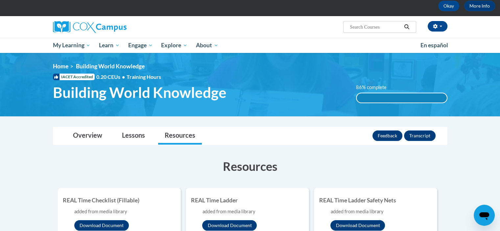
click at [443, 98] on div "86% complete" at bounding box center [402, 97] width 90 height 9
click at [391, 136] on button "Feedback" at bounding box center [387, 135] width 30 height 11
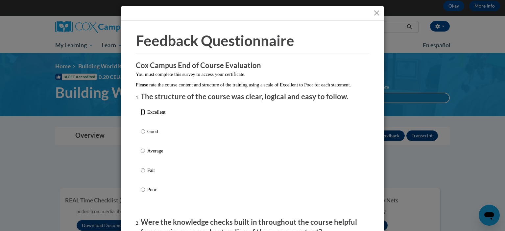
click at [141, 116] on input "Excellent" at bounding box center [143, 111] width 4 height 7
radio input "true"
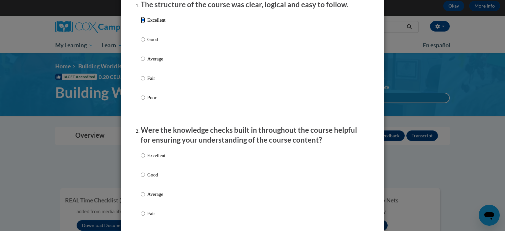
scroll to position [99, 0]
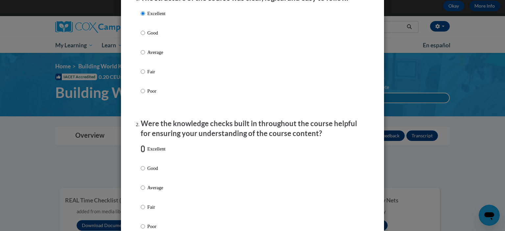
click at [141, 153] on input "Excellent" at bounding box center [143, 148] width 4 height 7
radio input "true"
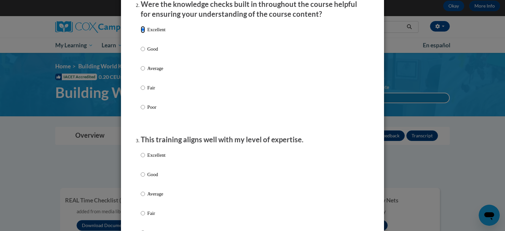
scroll to position [230, 0]
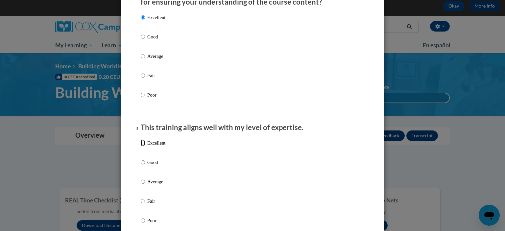
click at [141, 147] on input "Excellent" at bounding box center [143, 142] width 4 height 7
radio input "true"
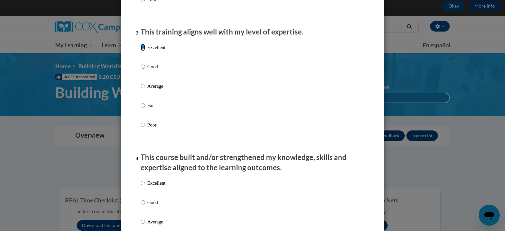
scroll to position [362, 0]
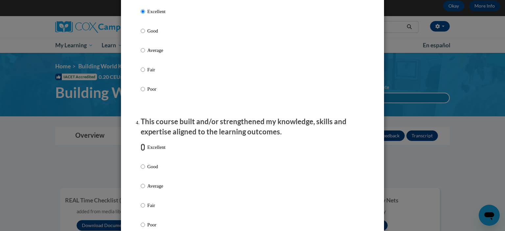
click at [142, 151] on input "Excellent" at bounding box center [143, 147] width 4 height 7
radio input "true"
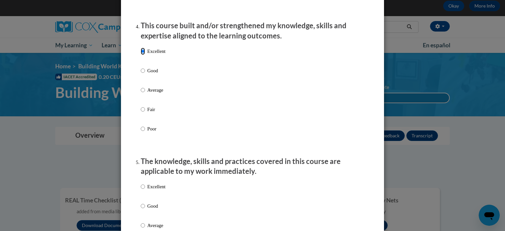
scroll to position [460, 0]
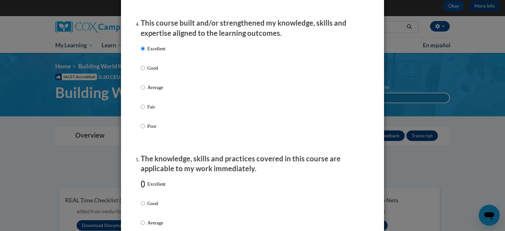
click at [141, 188] on input "Excellent" at bounding box center [143, 183] width 4 height 7
radio input "true"
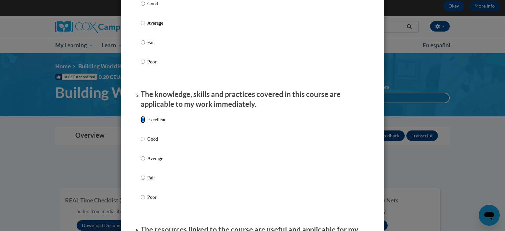
scroll to position [592, 0]
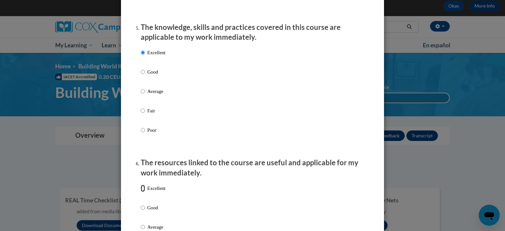
click at [141, 192] on input "Excellent" at bounding box center [143, 188] width 4 height 7
radio input "true"
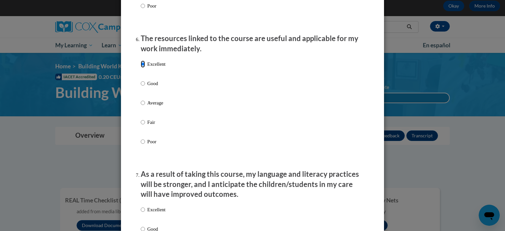
scroll to position [723, 0]
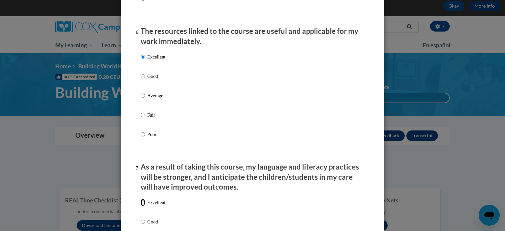
click at [142, 206] on input "Excellent" at bounding box center [143, 202] width 4 height 7
radio input "true"
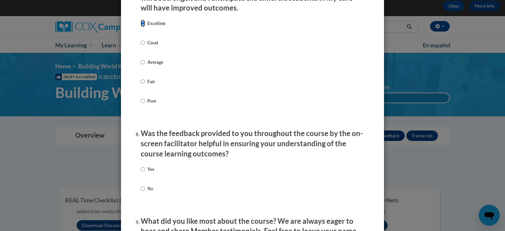
scroll to position [920, 0]
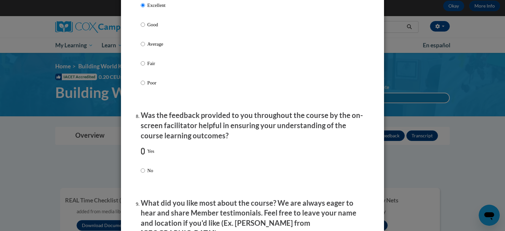
click at [141, 155] on input "Yes" at bounding box center [143, 151] width 4 height 7
radio input "true"
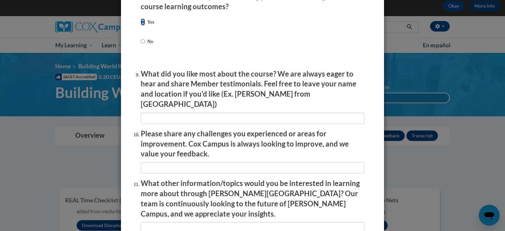
scroll to position [1052, 0]
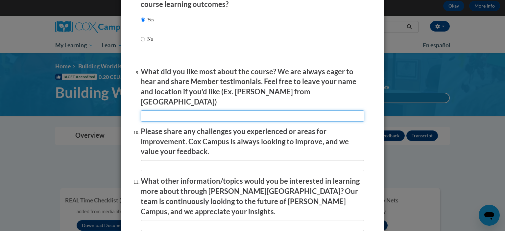
click at [194, 114] on input "textbox" at bounding box center [252, 115] width 223 height 11
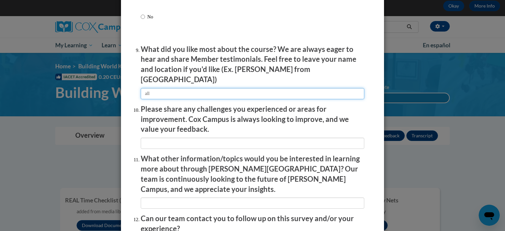
scroll to position [1085, 0]
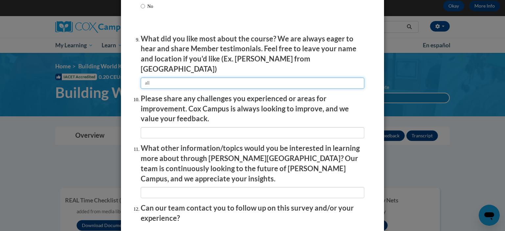
type input "all"
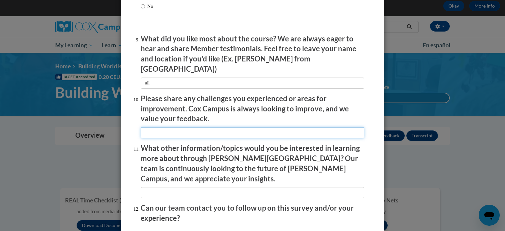
click at [160, 131] on input "textbox" at bounding box center [252, 132] width 223 height 11
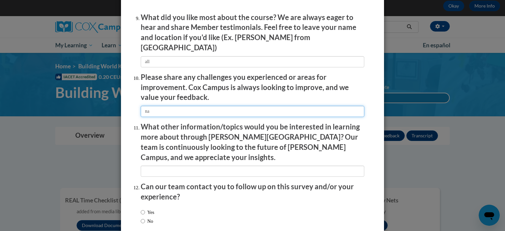
scroll to position [1117, 0]
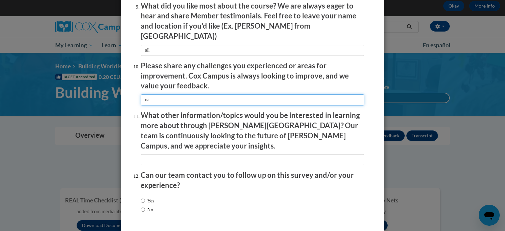
type input "na"
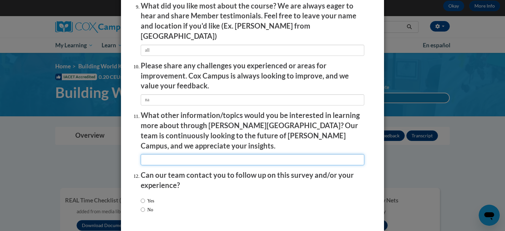
click at [158, 154] on input "textbox" at bounding box center [252, 159] width 223 height 11
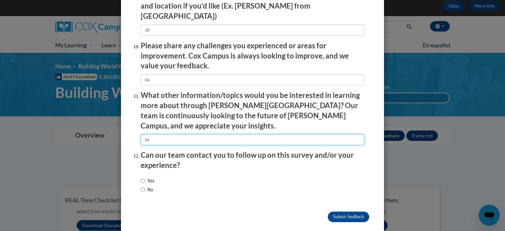
type input "na"
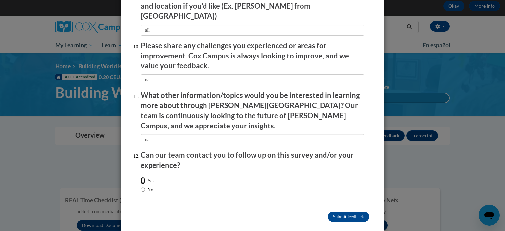
click at [141, 177] on input "Yes" at bounding box center [143, 180] width 4 height 7
radio input "true"
click at [351, 212] on input "Submit feedback" at bounding box center [348, 217] width 41 height 11
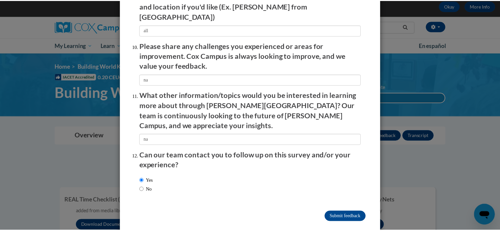
scroll to position [0, 0]
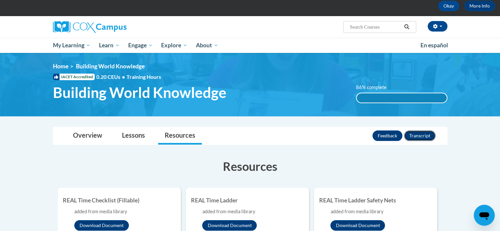
click at [423, 135] on button "Transcript" at bounding box center [420, 135] width 32 height 11
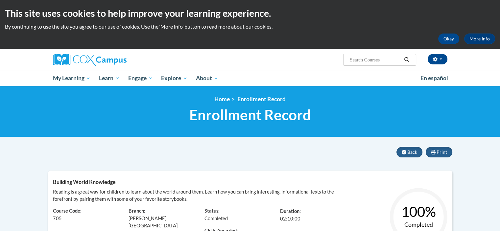
click at [391, 60] on input "Search..." at bounding box center [375, 60] width 53 height 8
type input "at136664"
click at [407, 59] on icon "Search" at bounding box center [407, 59] width 6 height 5
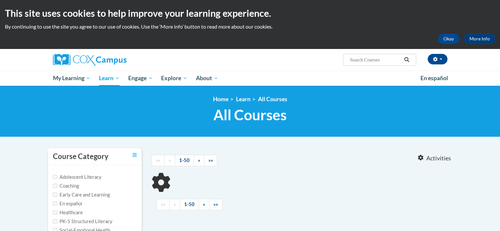
type input "at136664"
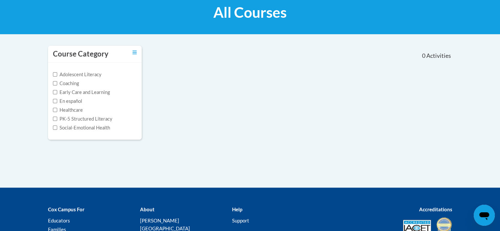
scroll to position [99, 0]
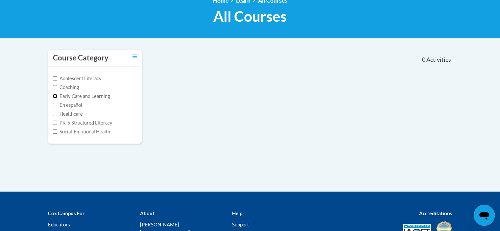
click at [55, 95] on input "Early Care and Learning" at bounding box center [55, 96] width 4 height 4
checkbox input "true"
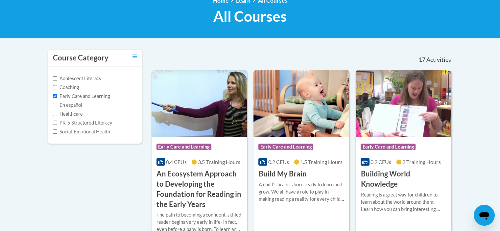
scroll to position [0, 0]
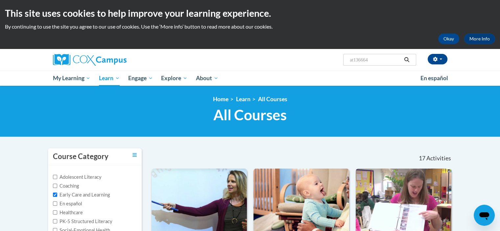
click at [373, 59] on input "at136664" at bounding box center [375, 60] width 53 height 8
type input "a"
type input "power of language for infants and toddlers"
click at [406, 60] on icon "Search" at bounding box center [407, 59] width 6 height 5
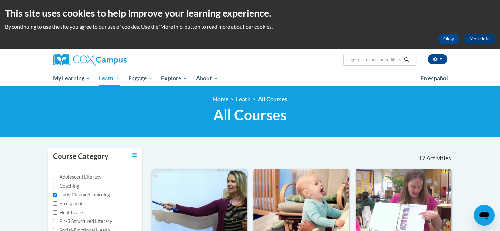
scroll to position [0, 0]
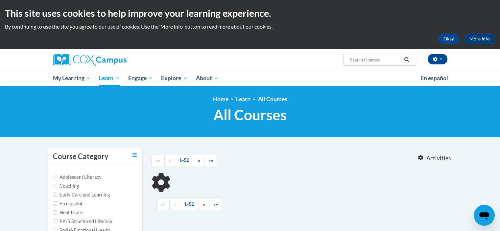
type input "power of language for infants and toddlers"
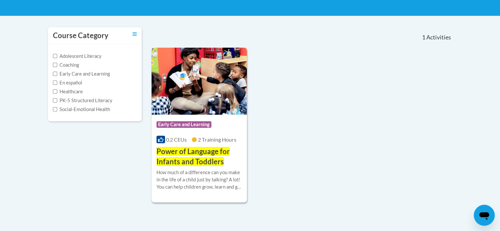
scroll to position [131, 0]
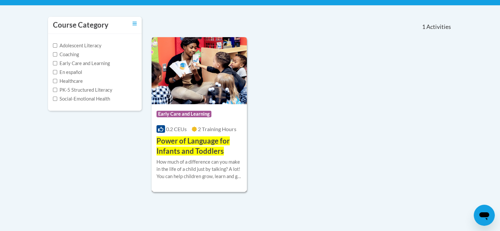
click at [200, 151] on span "Power of Language for Infants and Toddlers" at bounding box center [192, 145] width 73 height 19
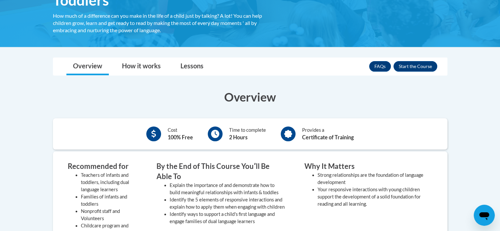
scroll to position [131, 0]
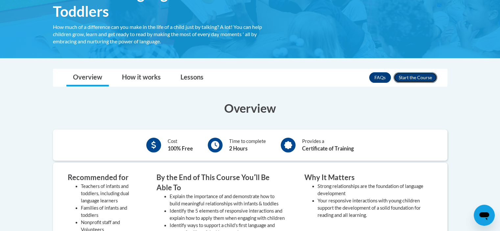
click at [413, 76] on button "Enroll" at bounding box center [415, 77] width 44 height 11
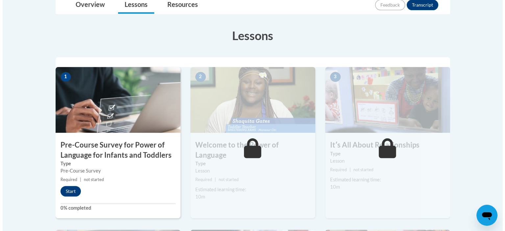
scroll to position [164, 0]
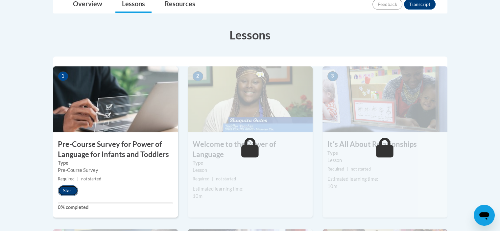
click at [67, 190] on button "Start" at bounding box center [68, 190] width 20 height 11
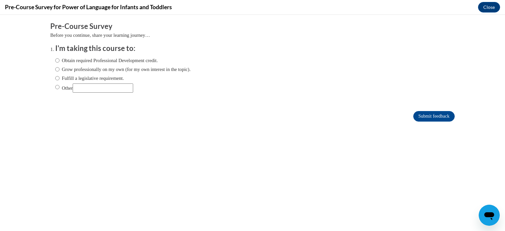
scroll to position [0, 0]
click at [55, 86] on input "Other" at bounding box center [57, 86] width 4 height 7
radio input "true"
click at [55, 61] on input "Obtain required Professional Development credit." at bounding box center [57, 60] width 4 height 7
radio input "true"
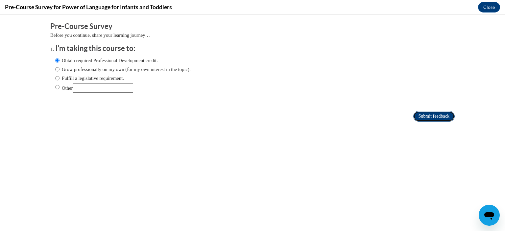
click at [428, 116] on input "Submit feedback" at bounding box center [433, 116] width 41 height 11
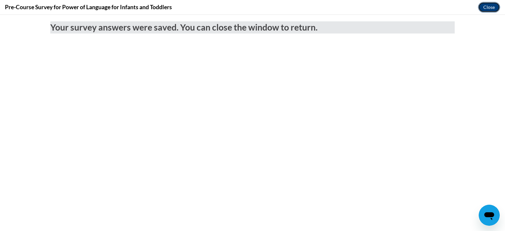
click at [486, 6] on button "Close" at bounding box center [489, 7] width 22 height 11
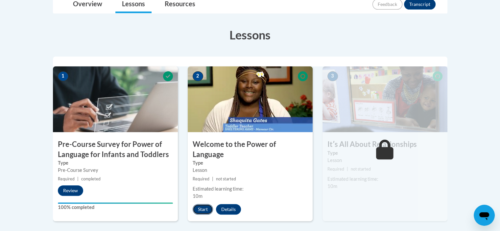
click at [202, 204] on button "Start" at bounding box center [203, 209] width 20 height 11
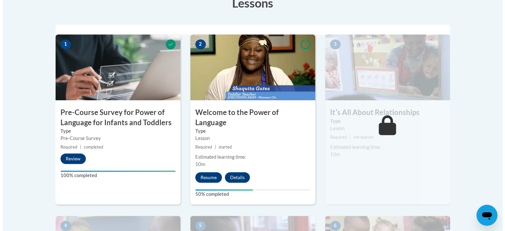
scroll to position [197, 0]
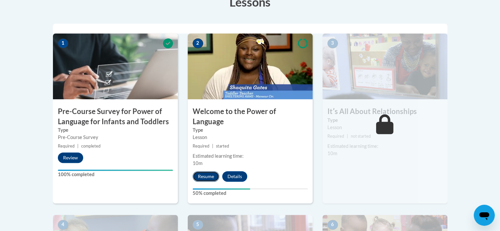
click at [209, 171] on button "Resume" at bounding box center [206, 176] width 27 height 11
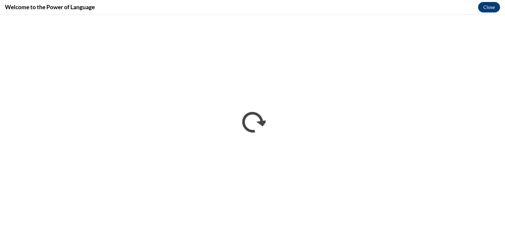
scroll to position [0, 0]
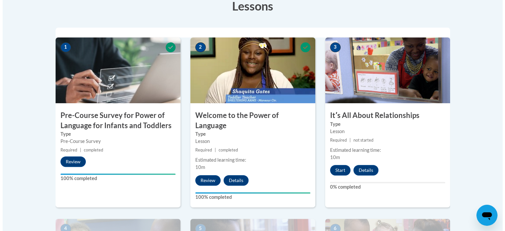
scroll to position [230, 0]
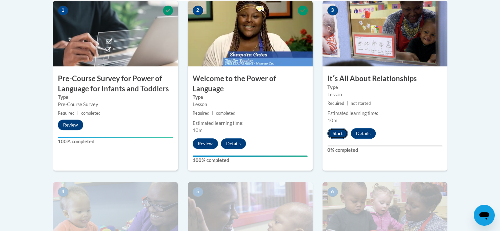
click at [337, 132] on button "Start" at bounding box center [337, 133] width 20 height 11
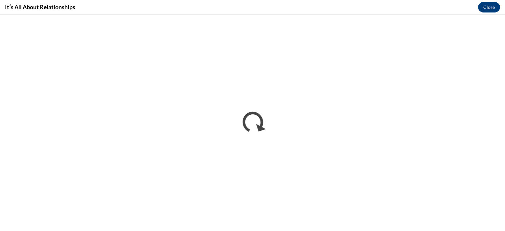
scroll to position [0, 0]
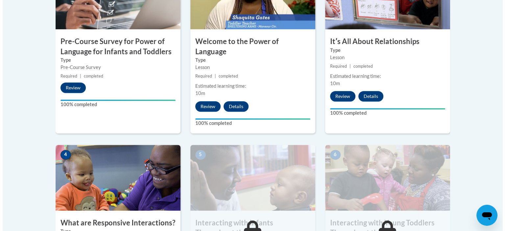
scroll to position [329, 0]
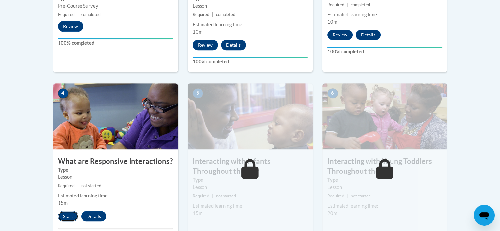
click at [70, 211] on button "Start" at bounding box center [68, 216] width 20 height 11
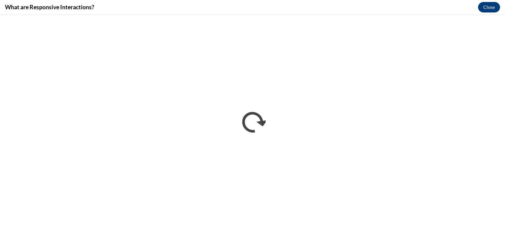
scroll to position [0, 0]
